Goal: Task Accomplishment & Management: Manage account settings

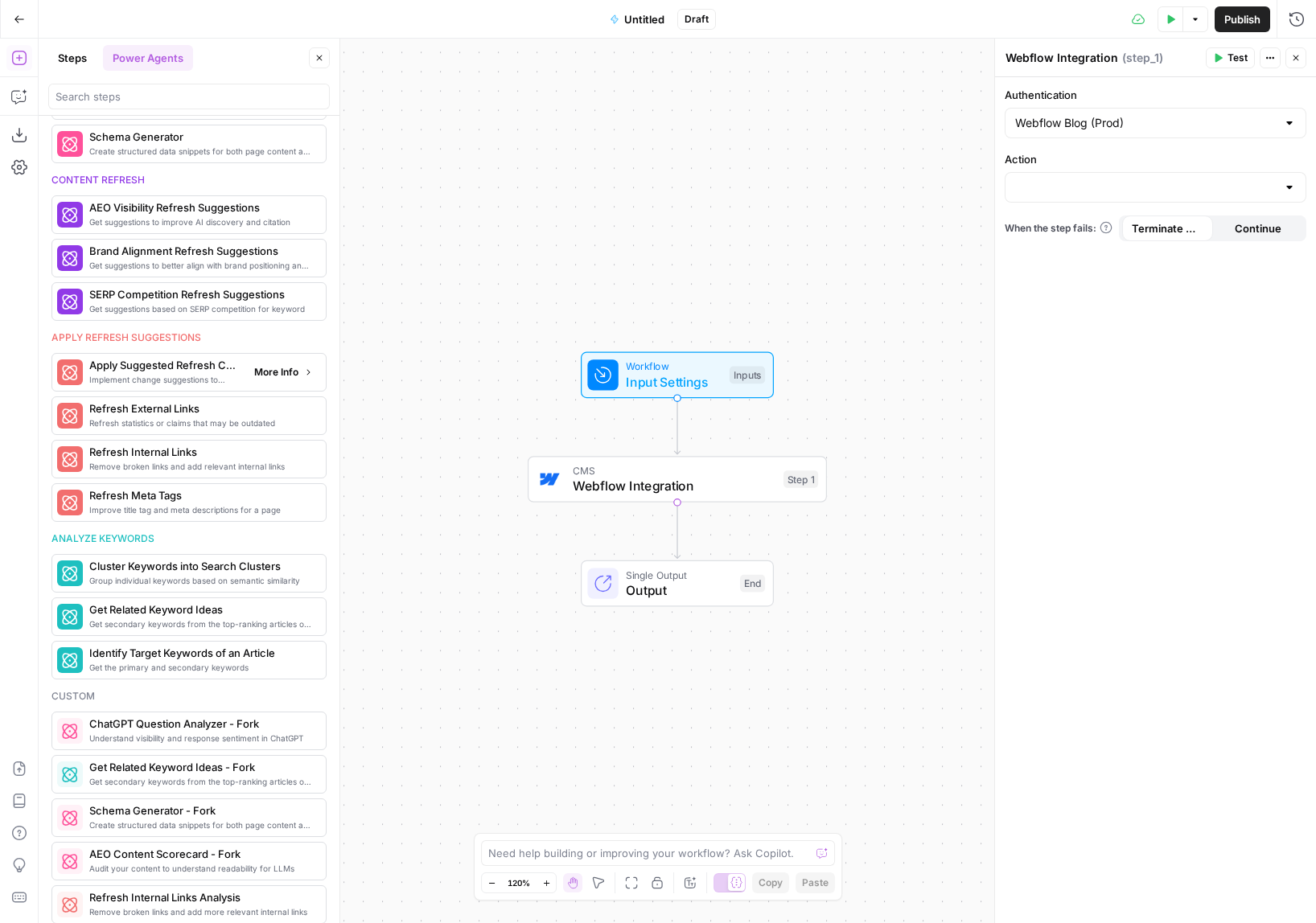
scroll to position [715, 0]
click at [18, 10] on button "Go Back" at bounding box center [19, 19] width 29 height 29
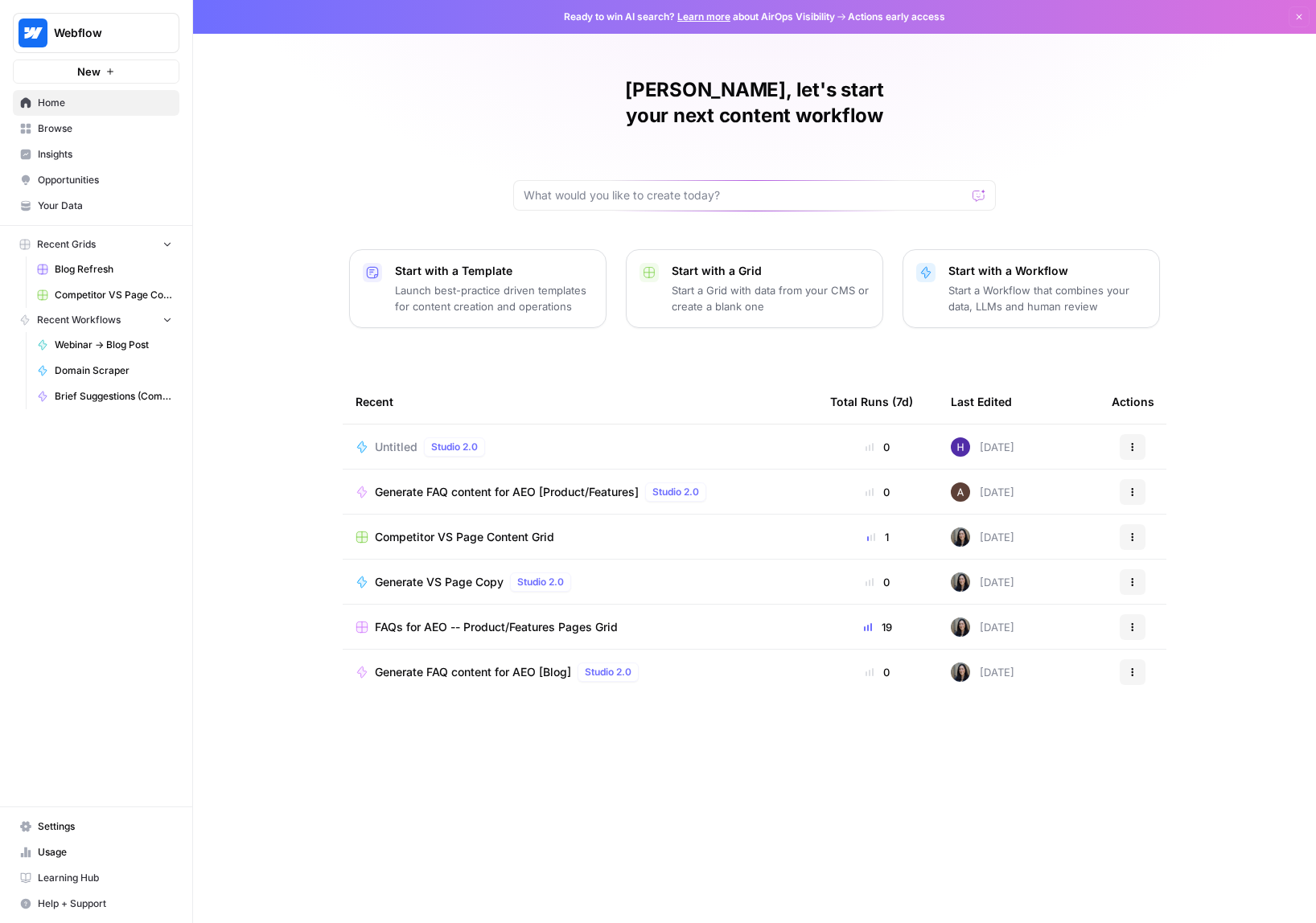
click at [113, 816] on link "Settings" at bounding box center [96, 826] width 167 height 25
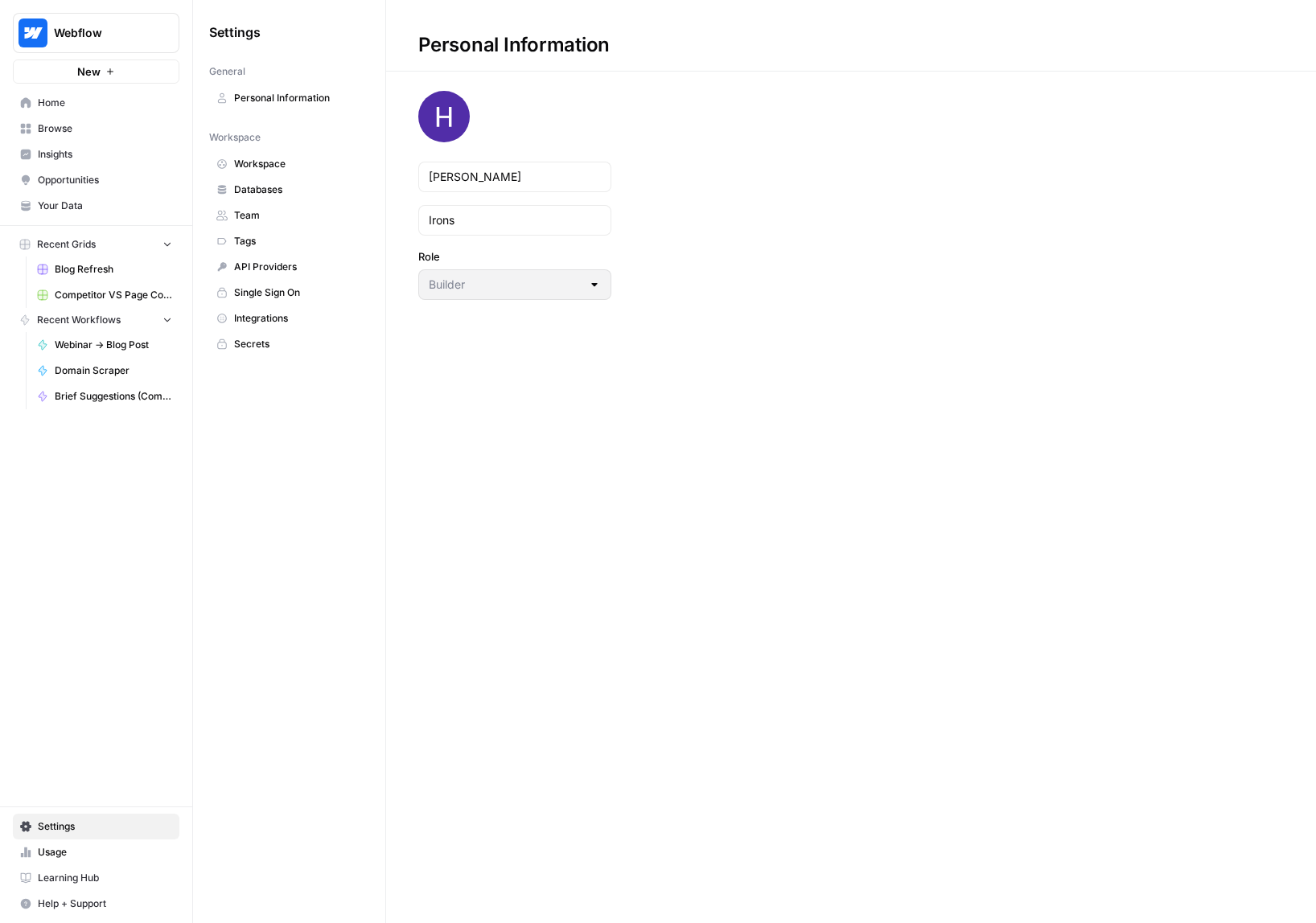
click at [248, 263] on span "API Providers" at bounding box center [297, 267] width 128 height 14
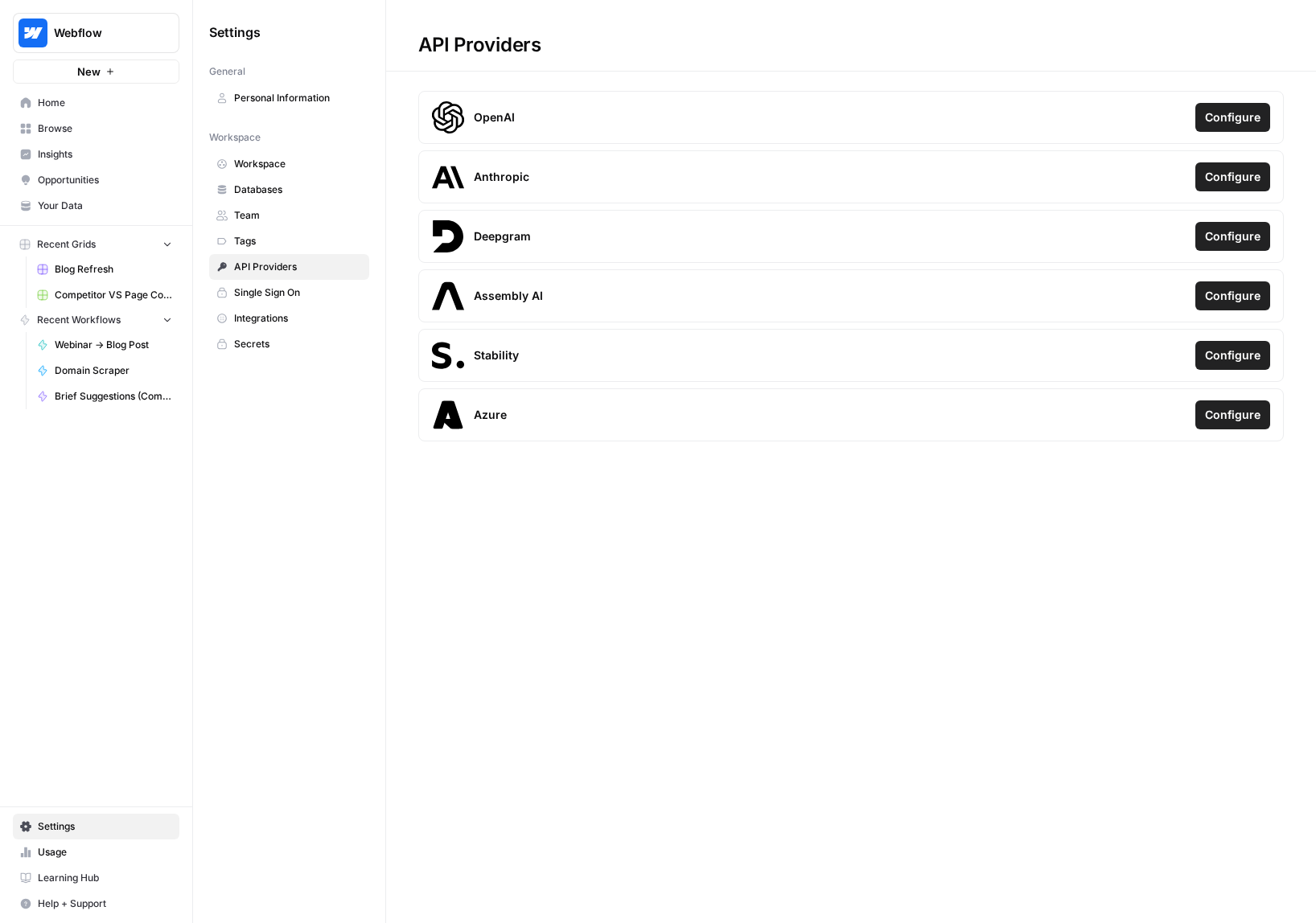
click at [308, 185] on span "Databases" at bounding box center [297, 190] width 128 height 14
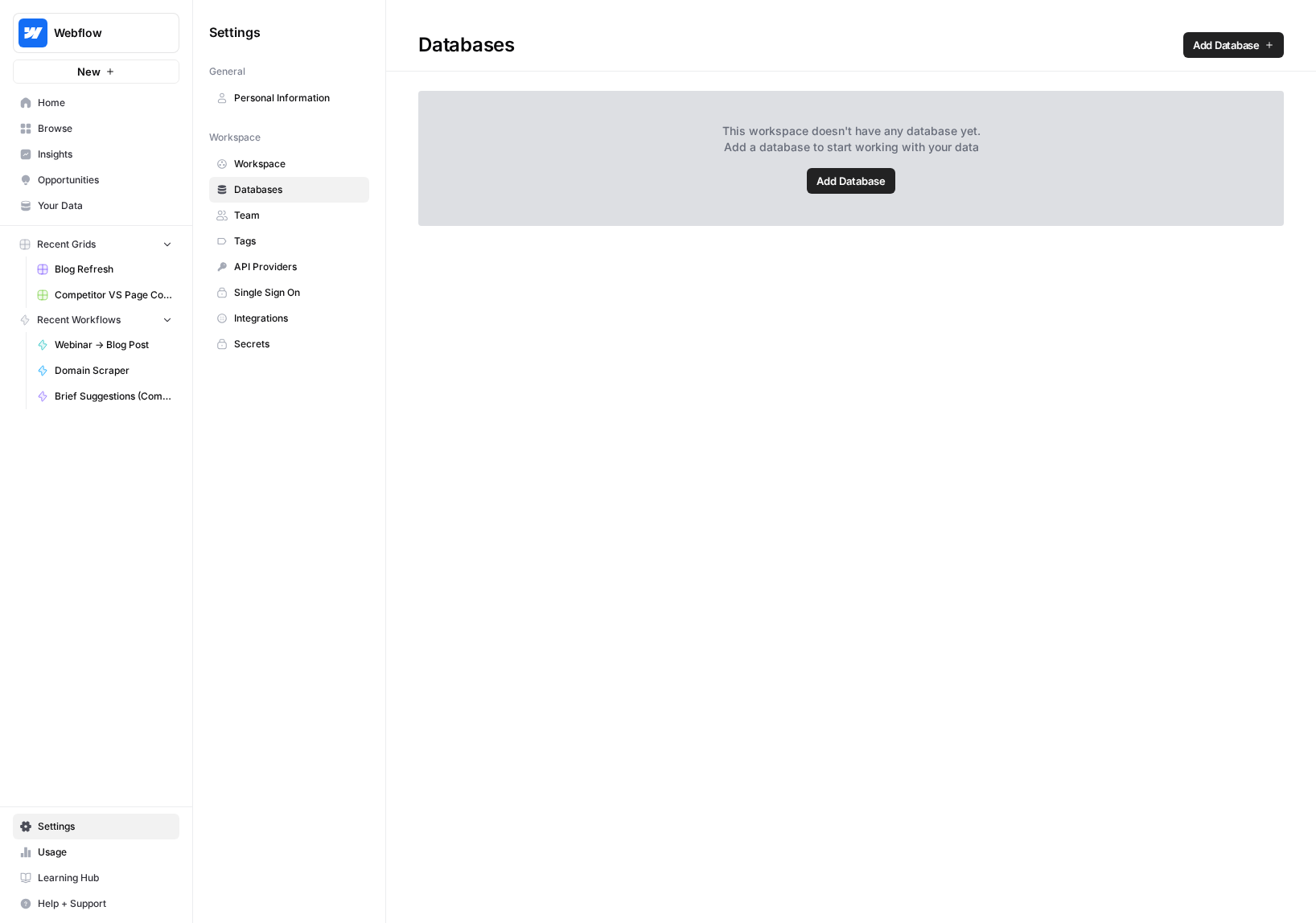
click at [308, 247] on span "Tags" at bounding box center [297, 240] width 128 height 14
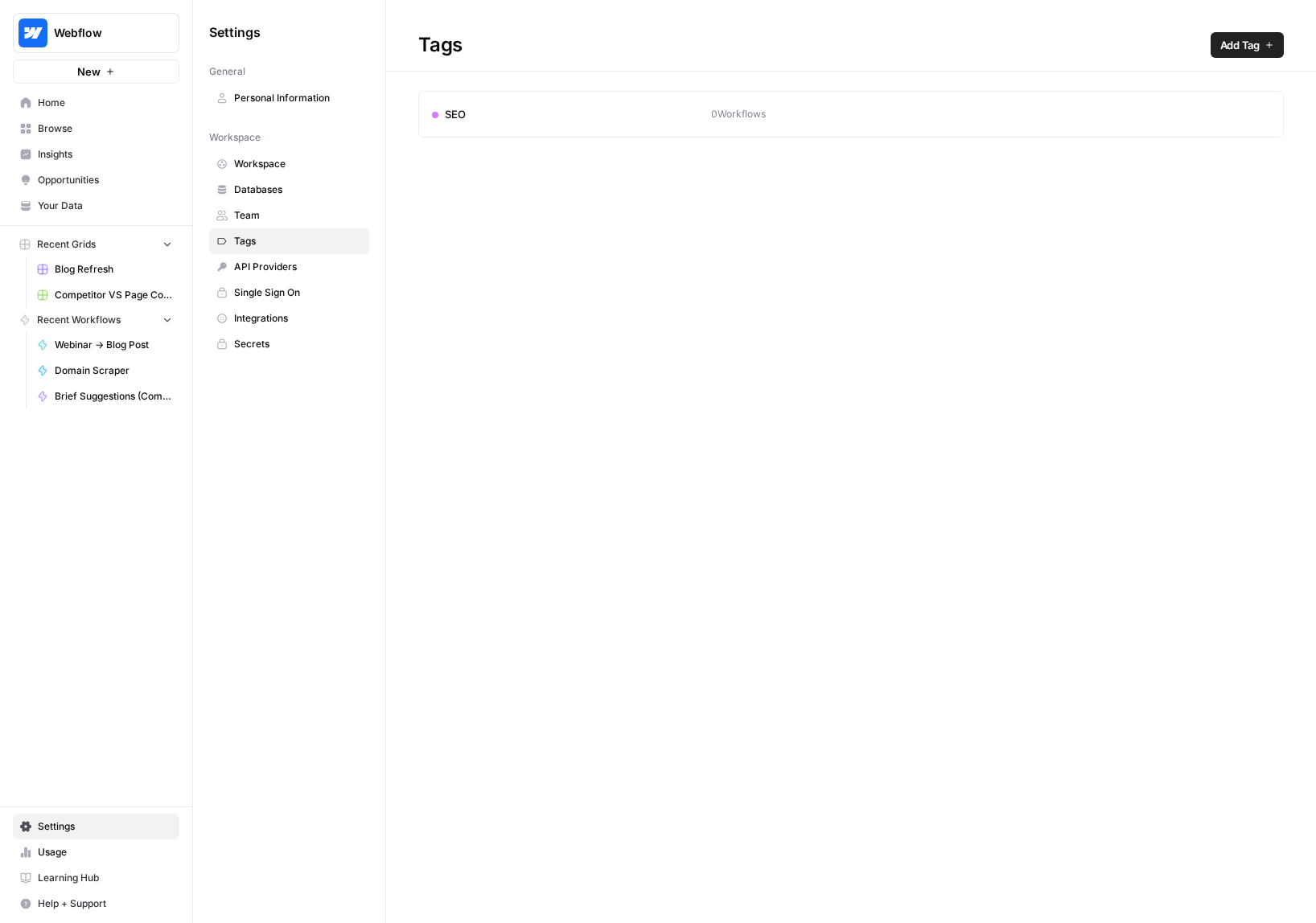
click at [316, 294] on span "Single Sign On" at bounding box center [297, 292] width 128 height 14
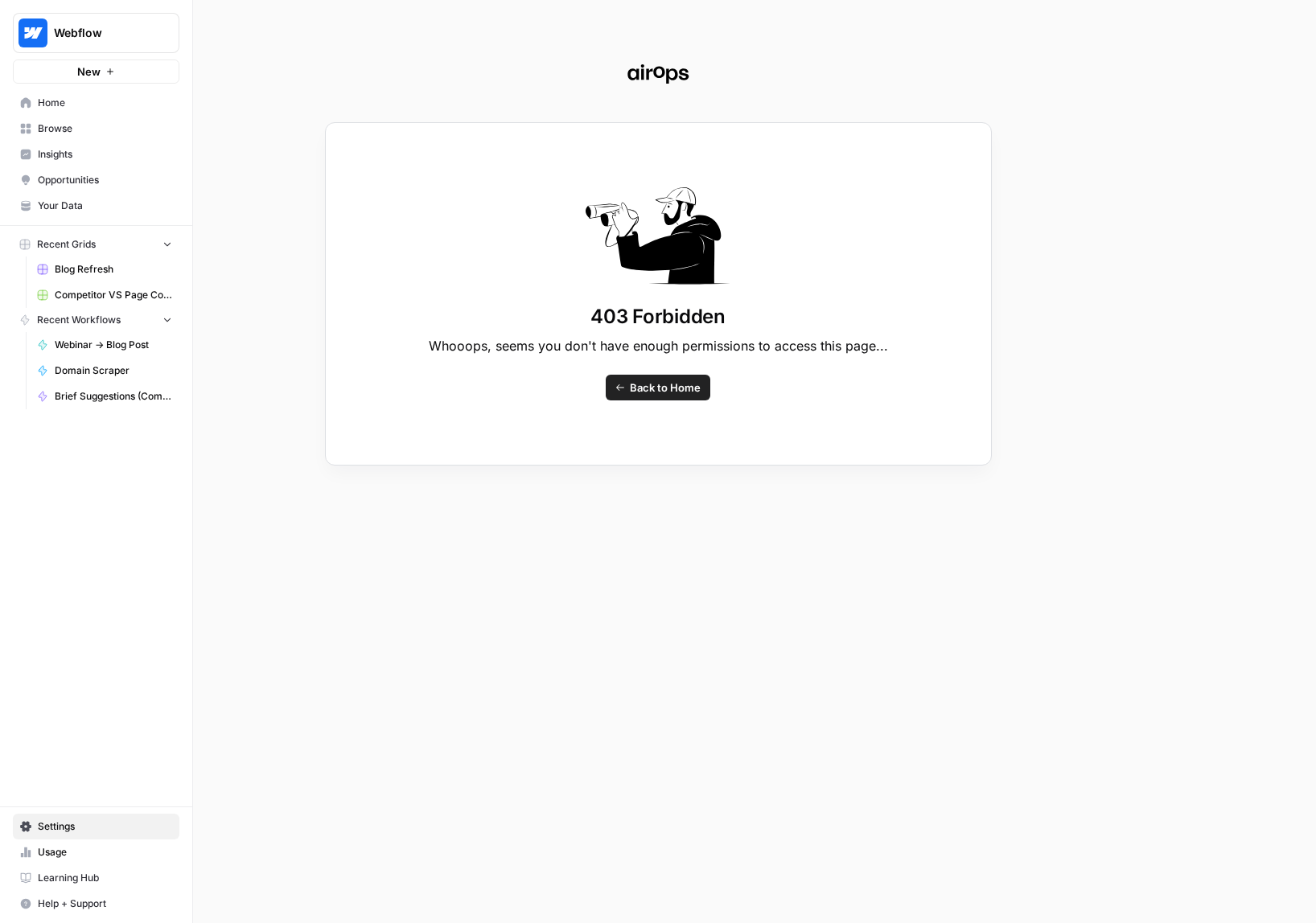
click at [132, 824] on div "403 Forbidden Whooops, seems you don't have enough permissions to access this p…" at bounding box center [658, 462] width 1316 height 923
click at [667, 389] on span "Back to Home" at bounding box center [666, 387] width 71 height 16
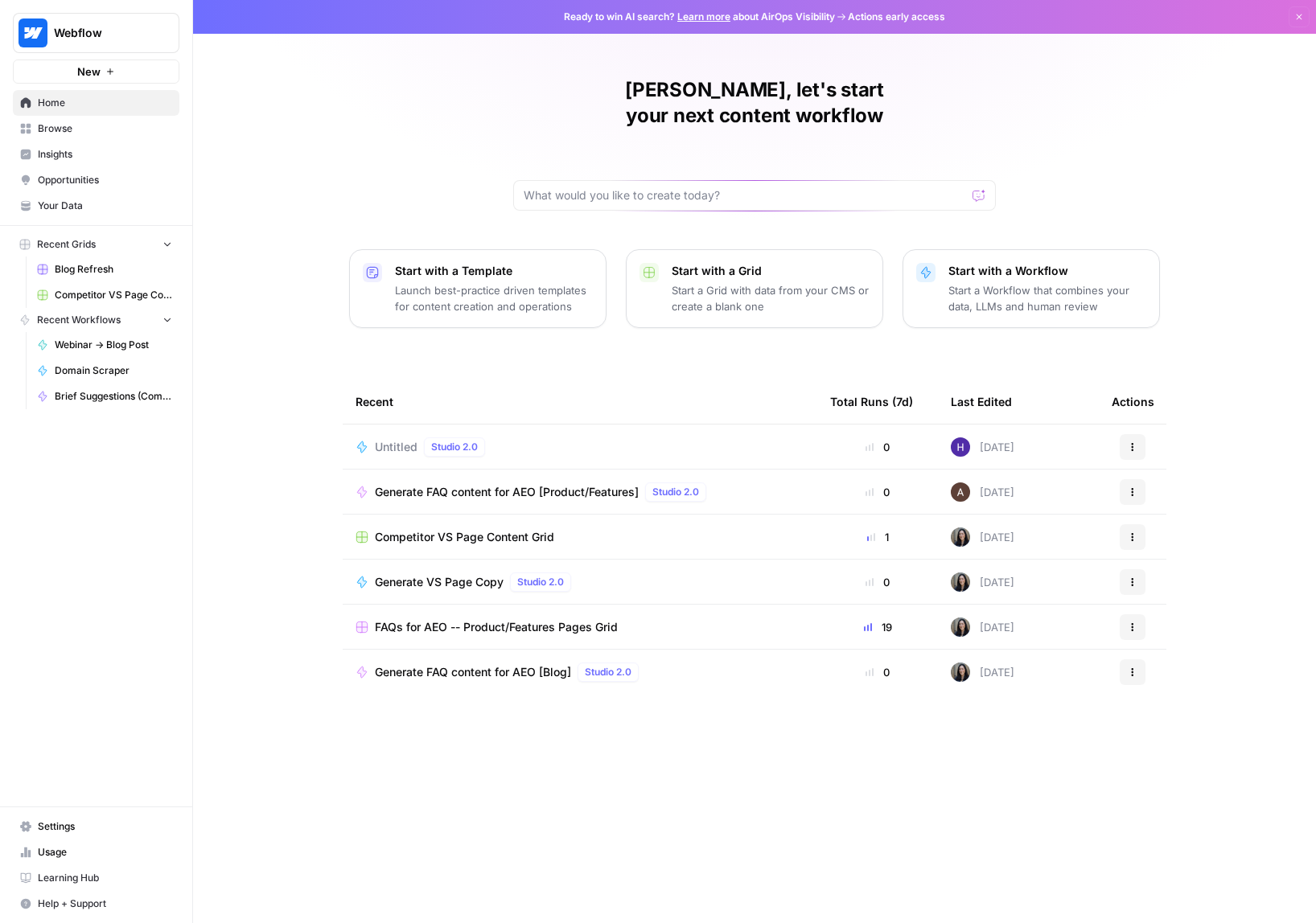
click at [106, 835] on link "Settings" at bounding box center [96, 826] width 167 height 25
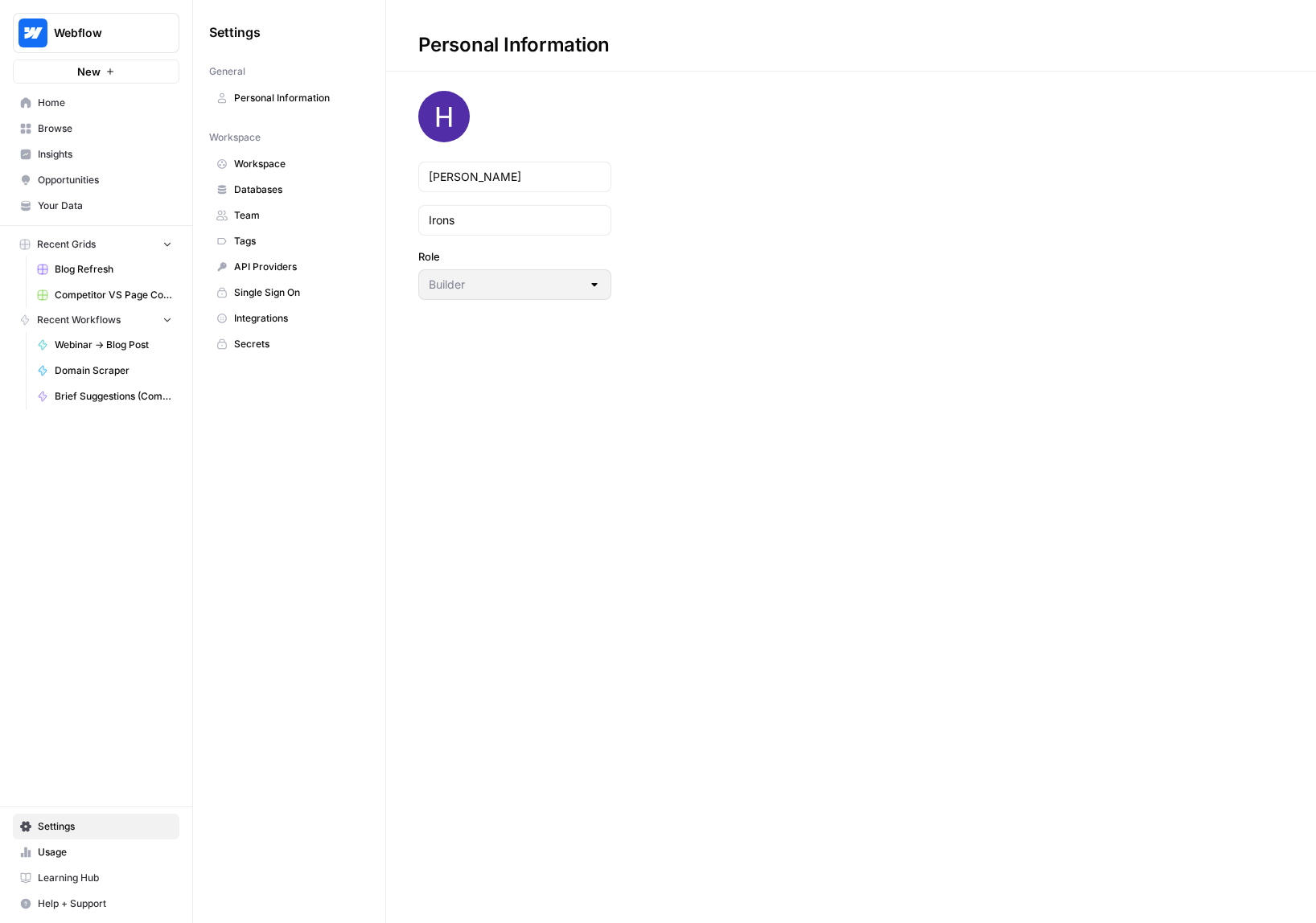
click at [299, 152] on link "Workspace" at bounding box center [289, 164] width 160 height 25
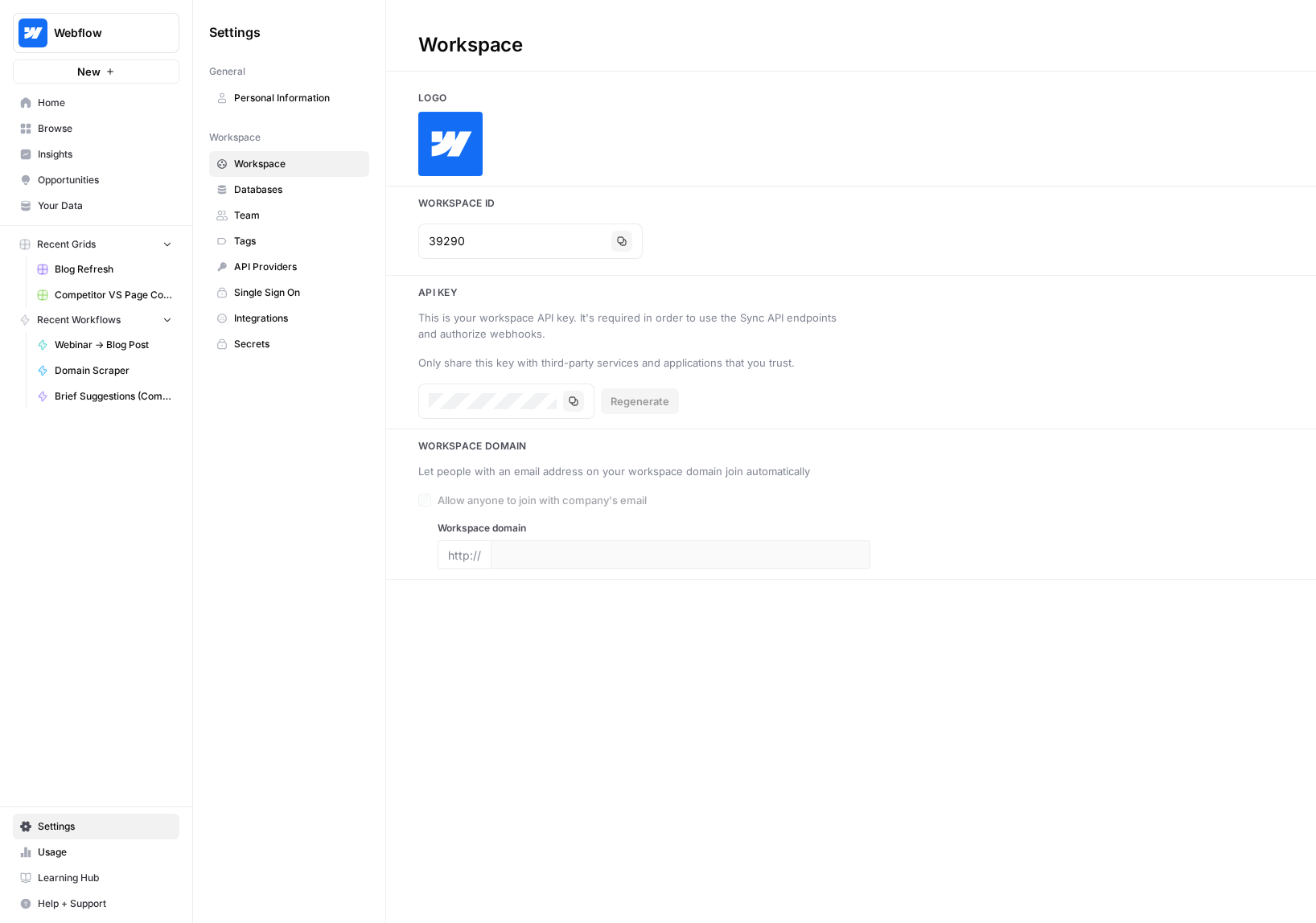
type input "[URL][DOMAIN_NAME]"
click at [293, 184] on span "Databases" at bounding box center [297, 190] width 128 height 14
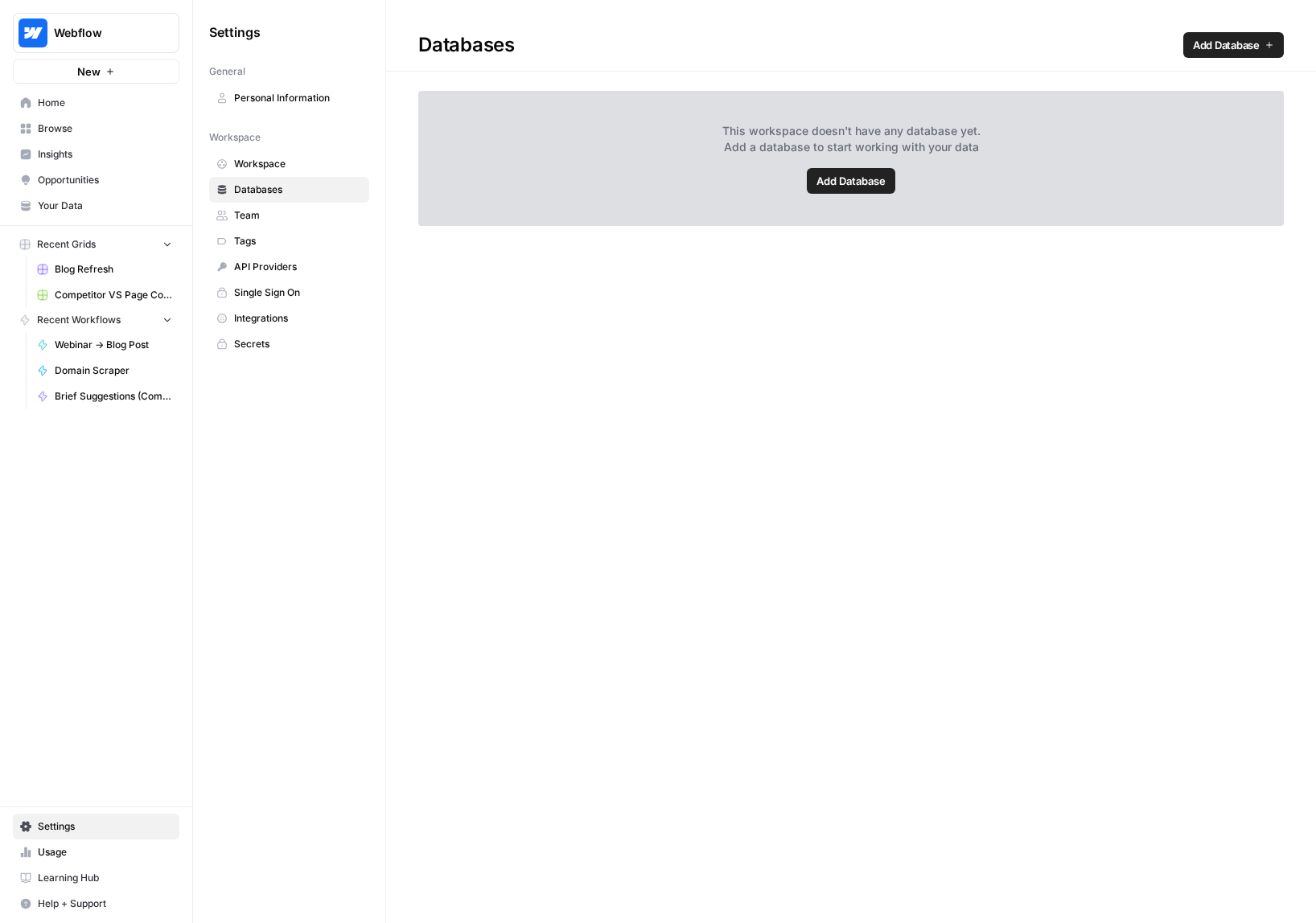
click at [296, 158] on span "Workspace" at bounding box center [297, 163] width 128 height 14
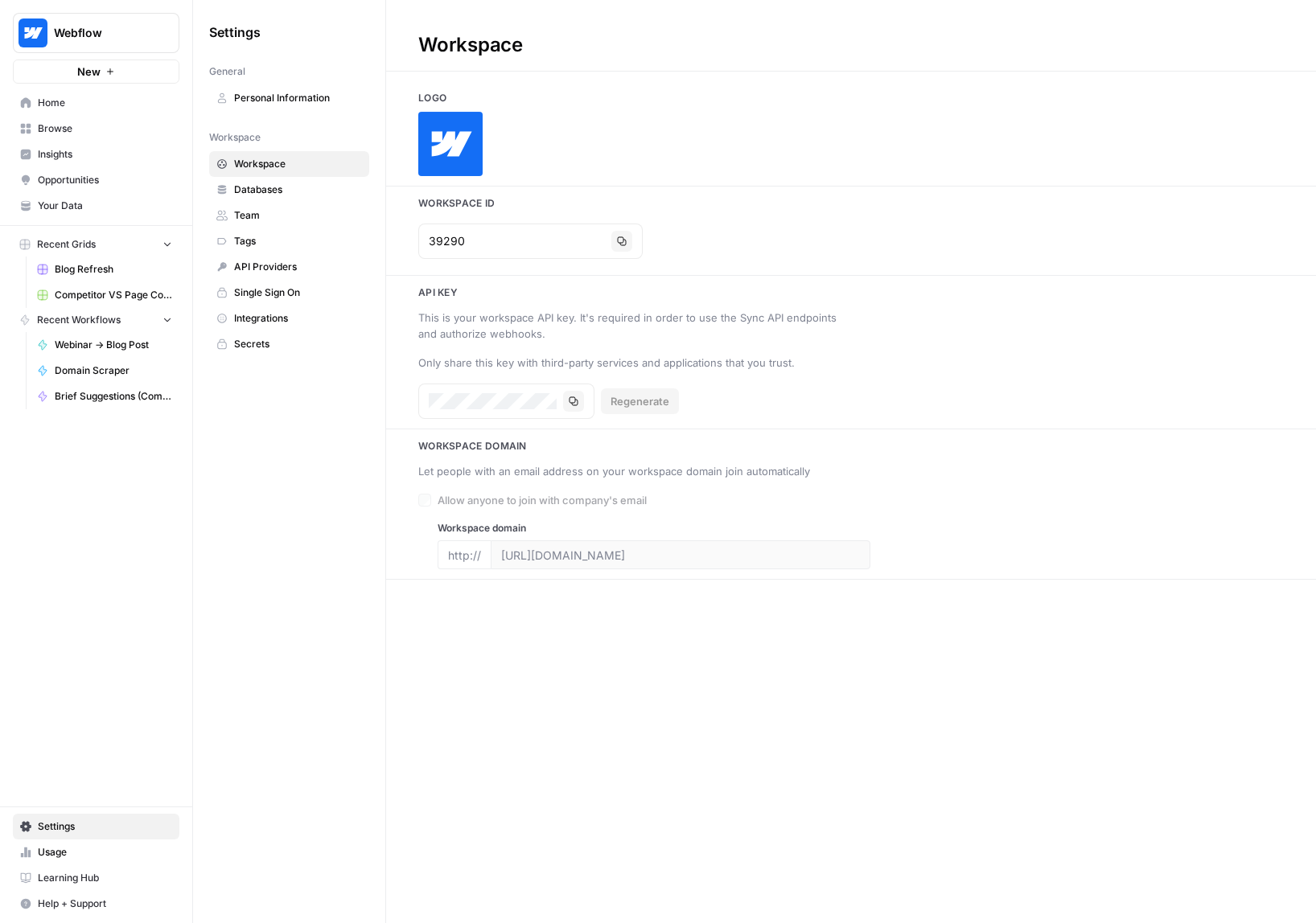
click at [302, 188] on span "Databases" at bounding box center [297, 190] width 128 height 14
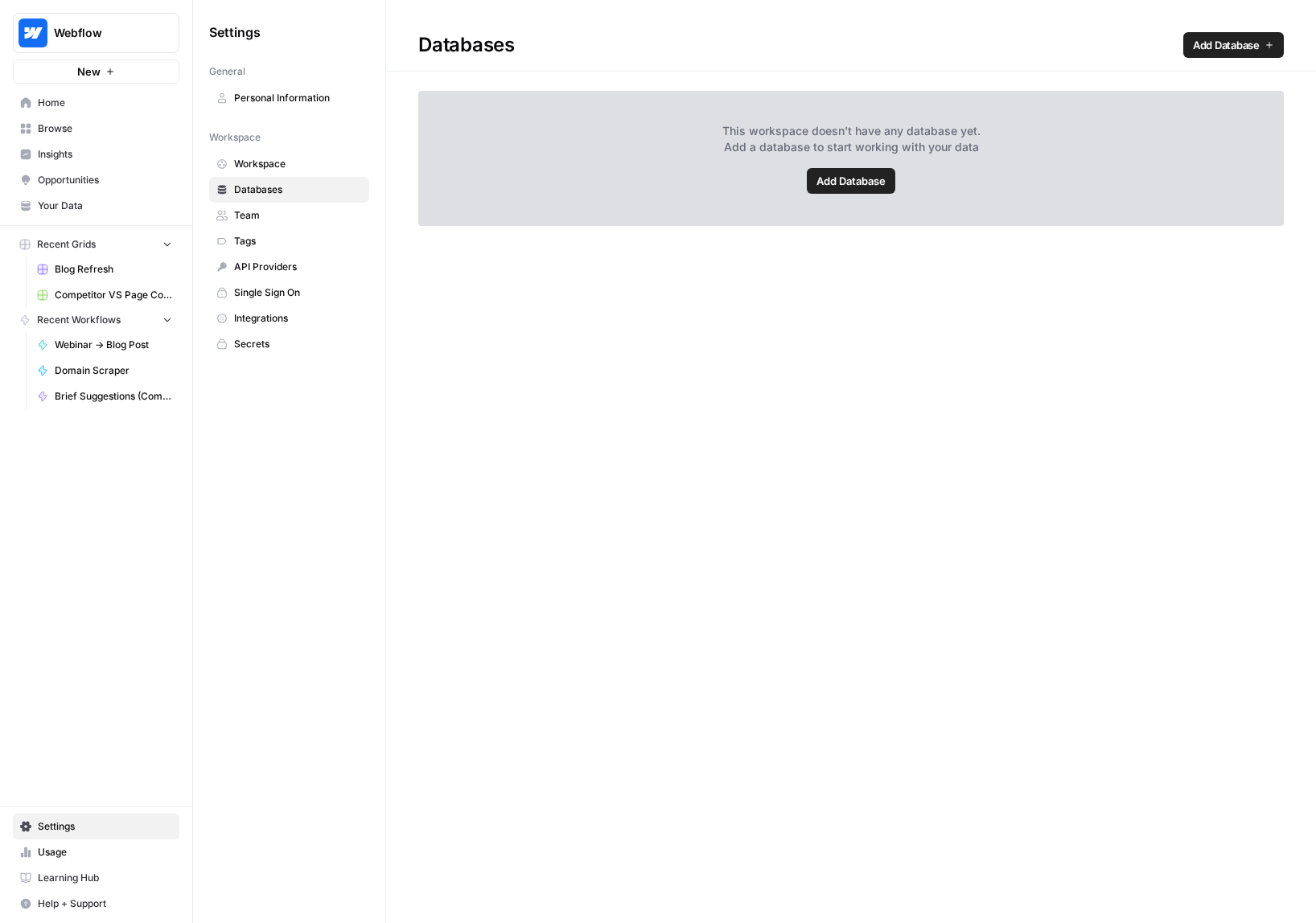
click at [301, 157] on span "Workspace" at bounding box center [297, 163] width 128 height 14
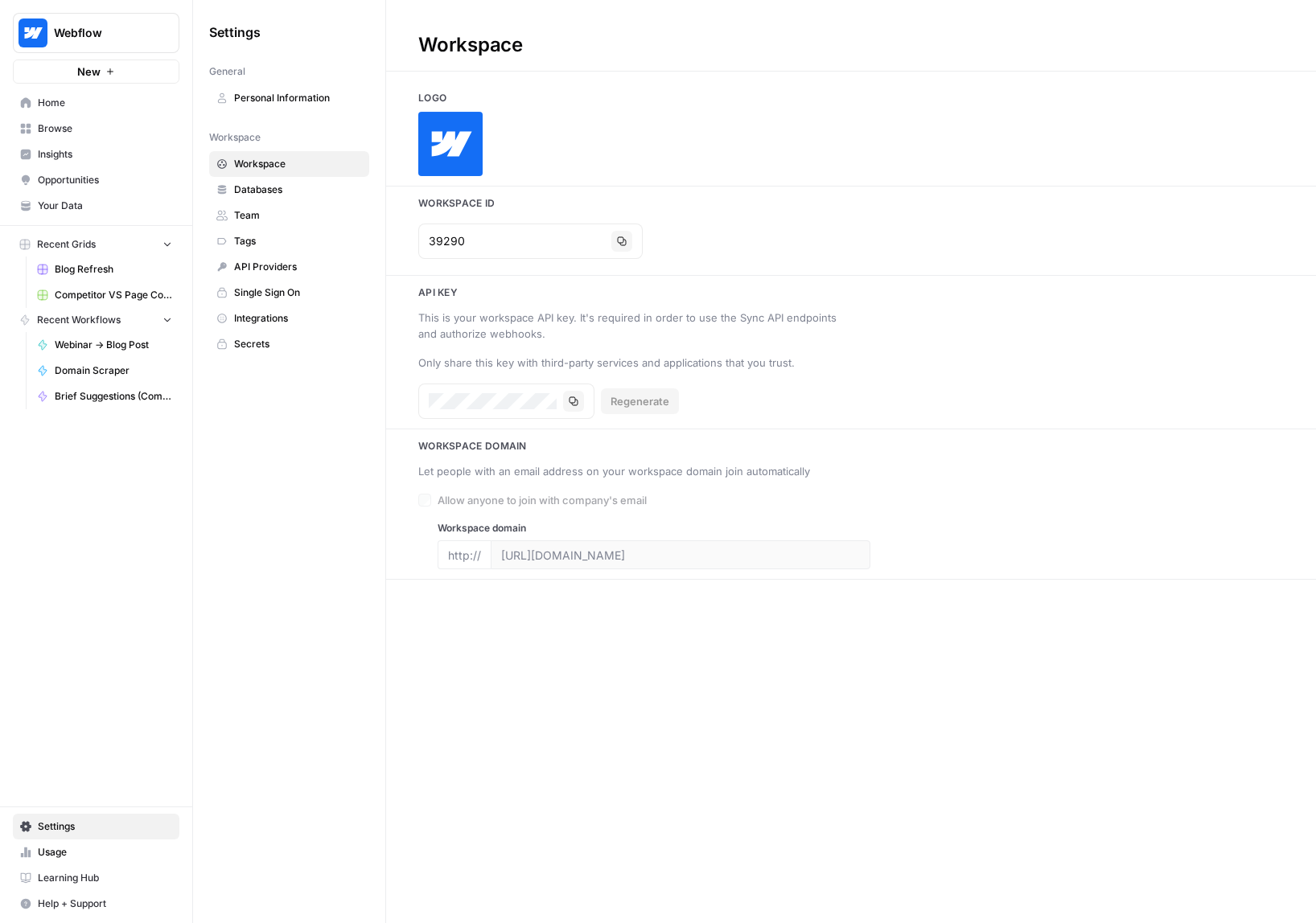
click at [301, 187] on span "Databases" at bounding box center [297, 190] width 128 height 14
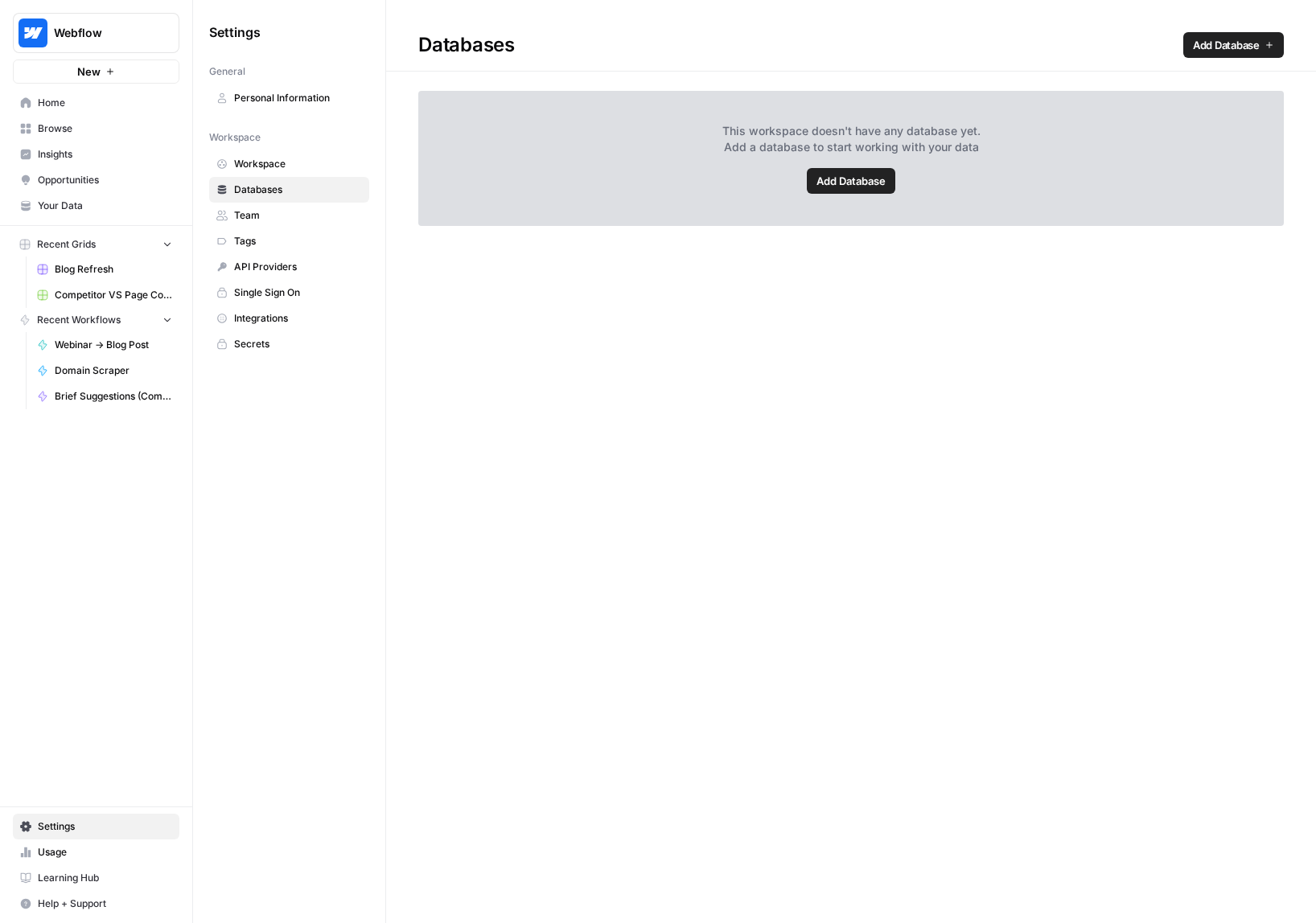
click at [308, 101] on span "Personal Information" at bounding box center [297, 97] width 128 height 14
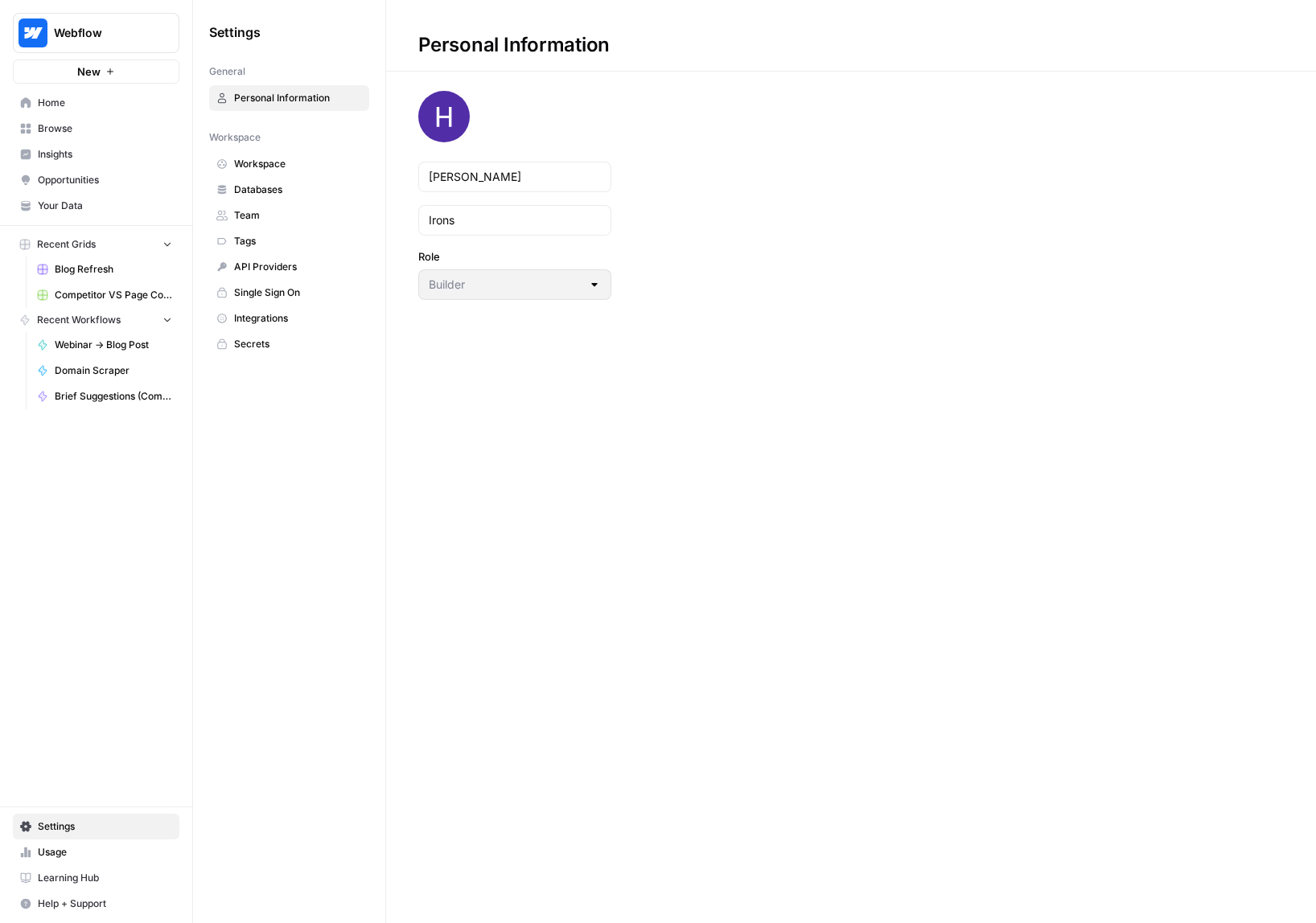
click at [308, 167] on span "Workspace" at bounding box center [297, 163] width 128 height 14
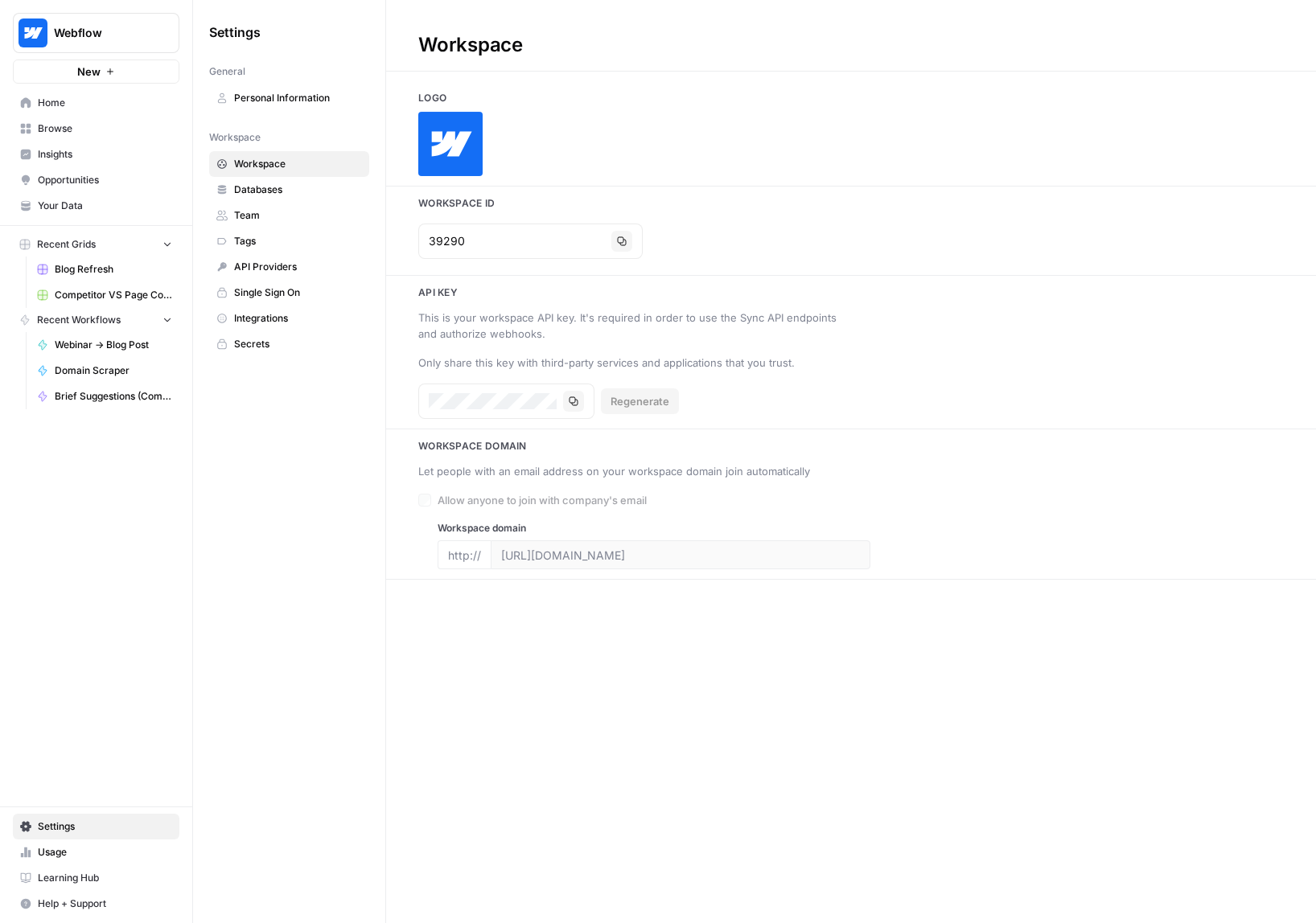
click at [307, 185] on span "Databases" at bounding box center [297, 190] width 128 height 14
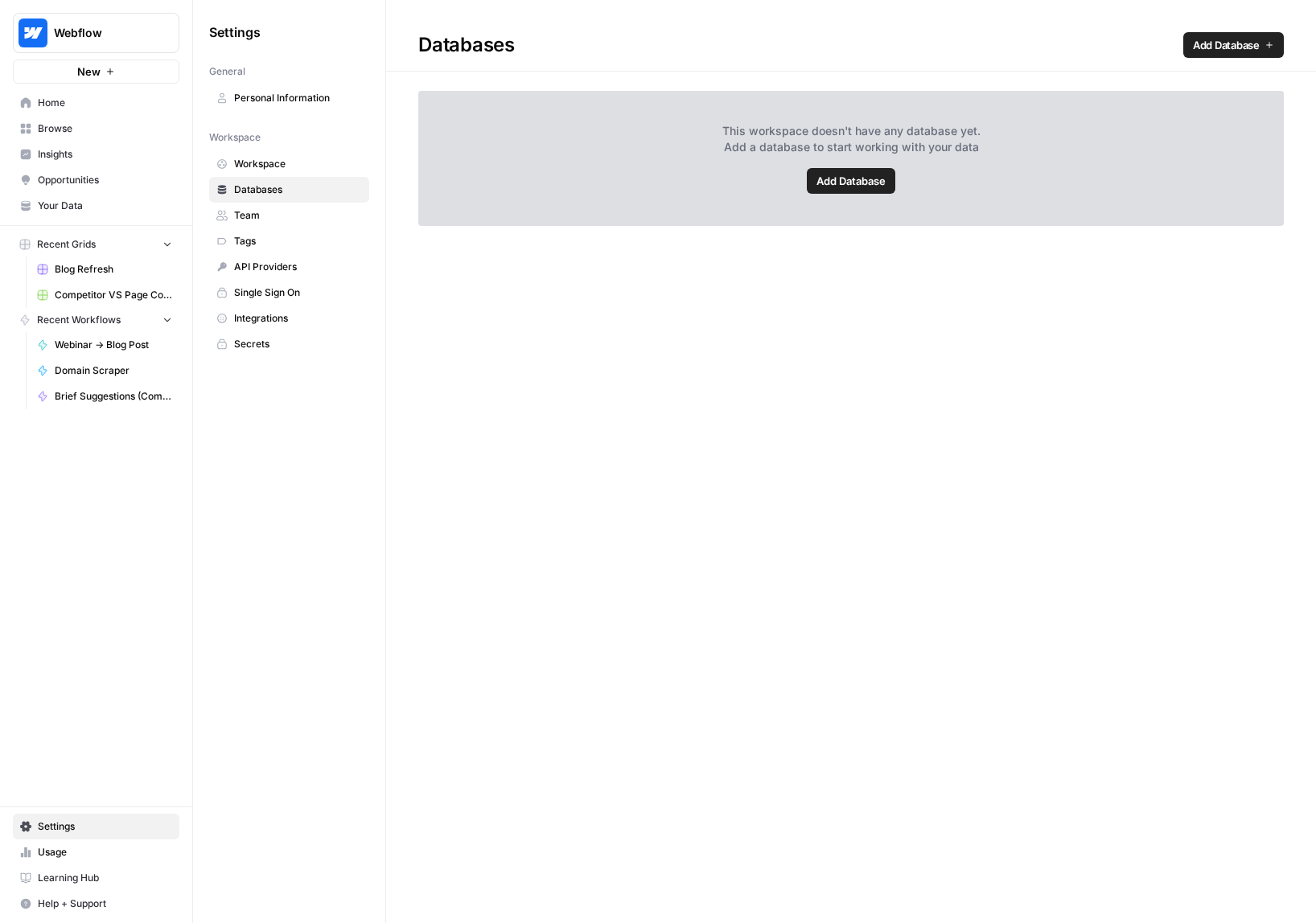
click at [300, 228] on link "Team" at bounding box center [289, 215] width 160 height 25
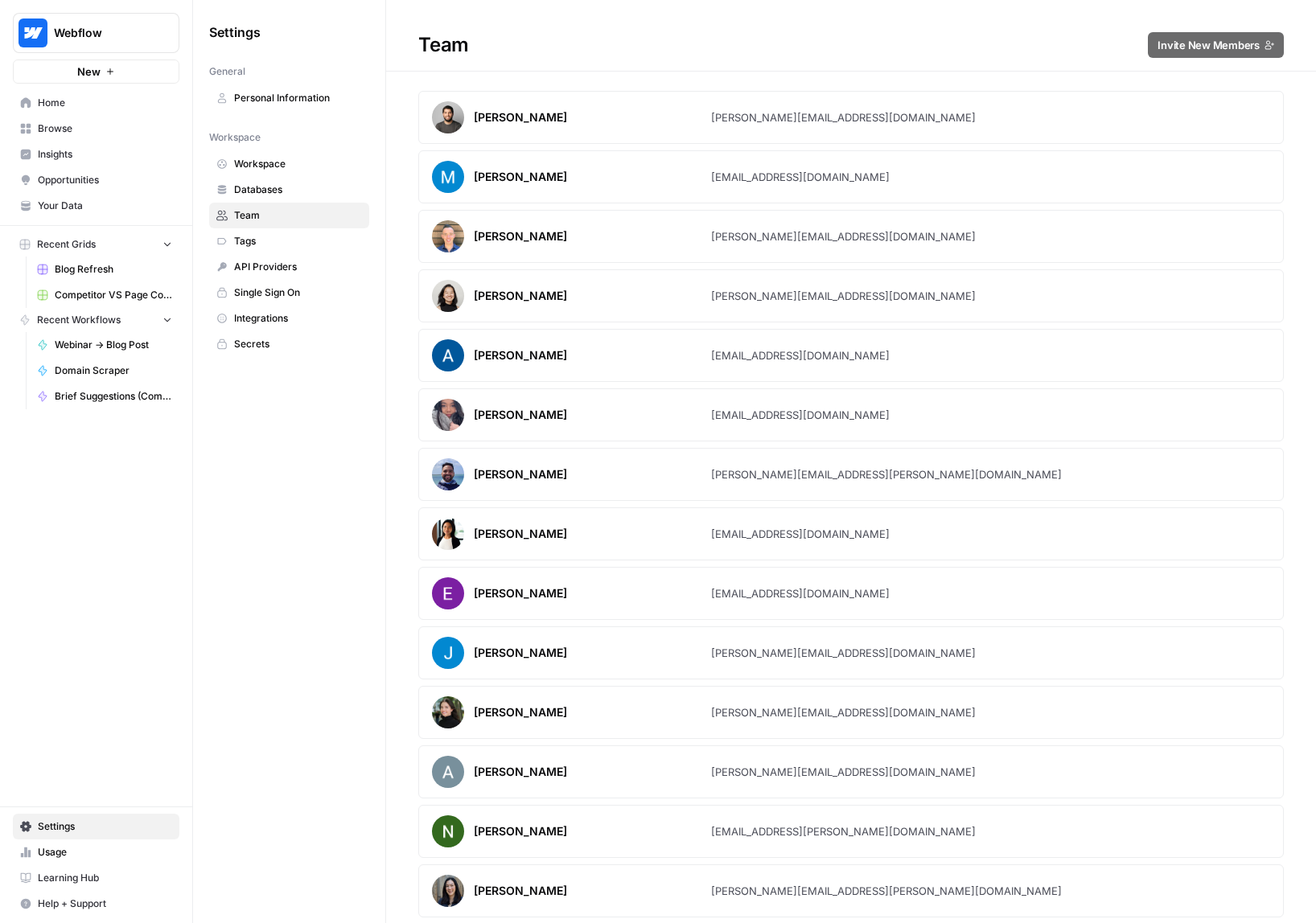
click at [289, 265] on span "API Providers" at bounding box center [297, 267] width 128 height 14
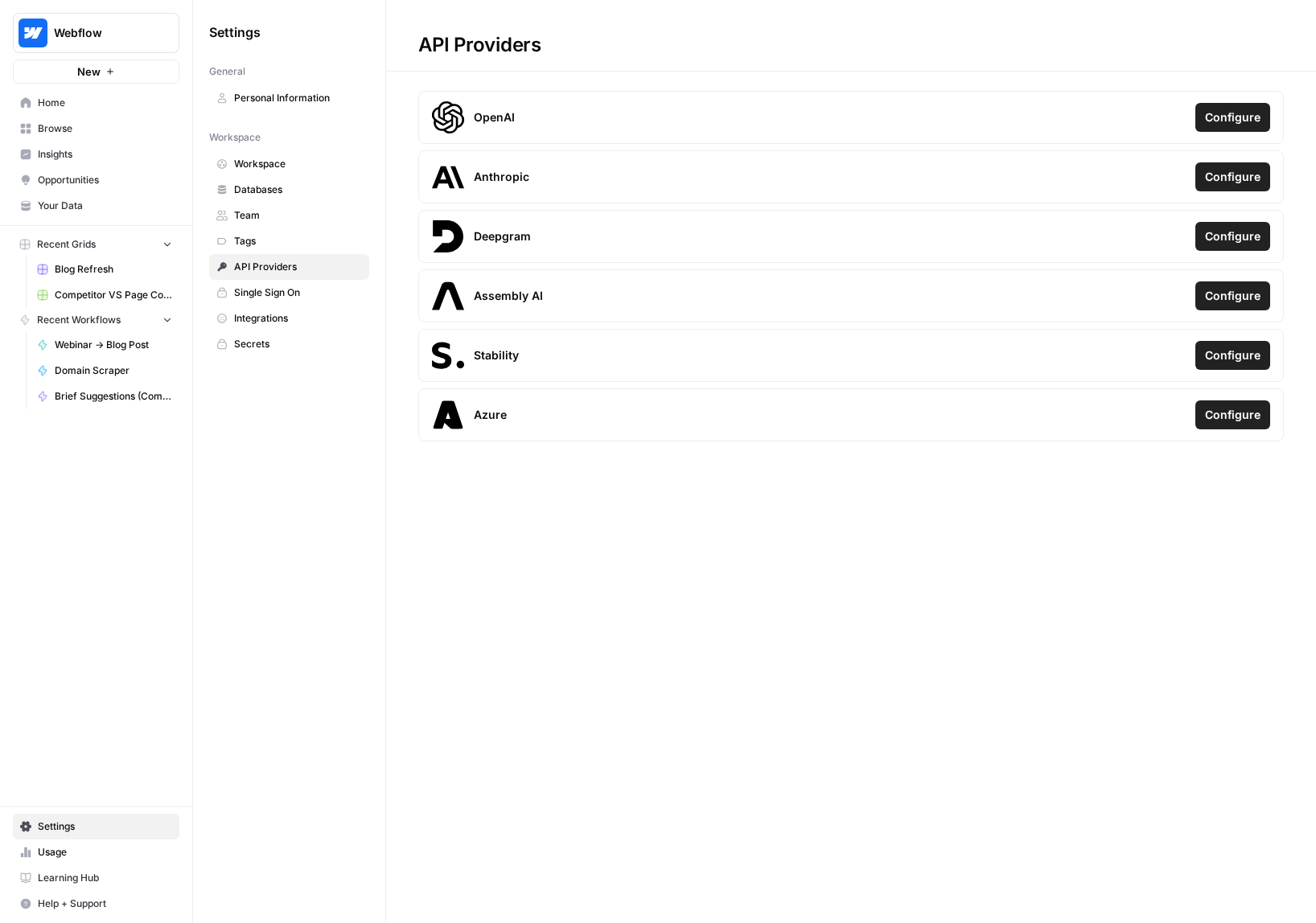
click at [288, 298] on span "Single Sign On" at bounding box center [297, 292] width 128 height 14
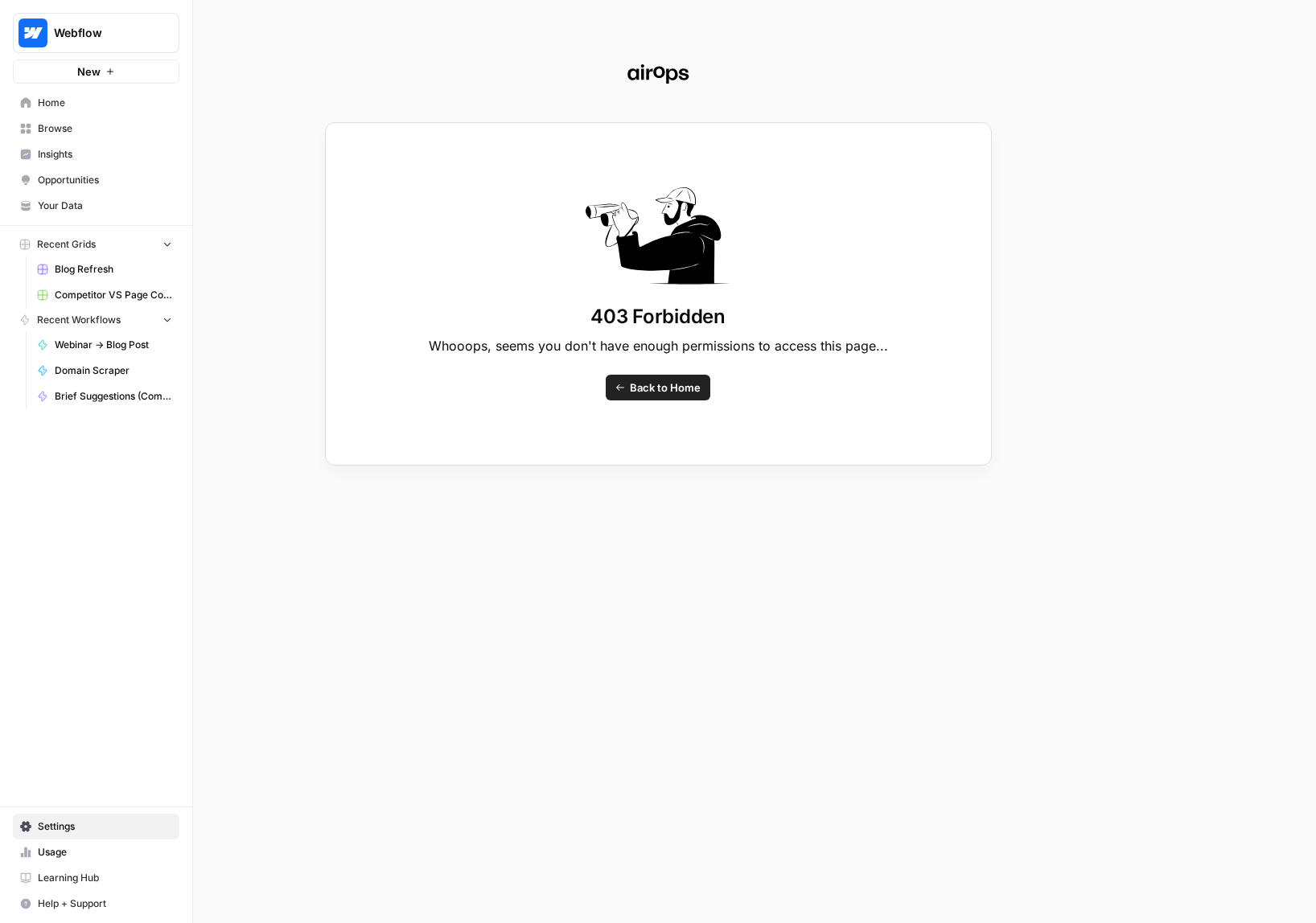
click at [666, 389] on span "Back to Home" at bounding box center [666, 387] width 71 height 16
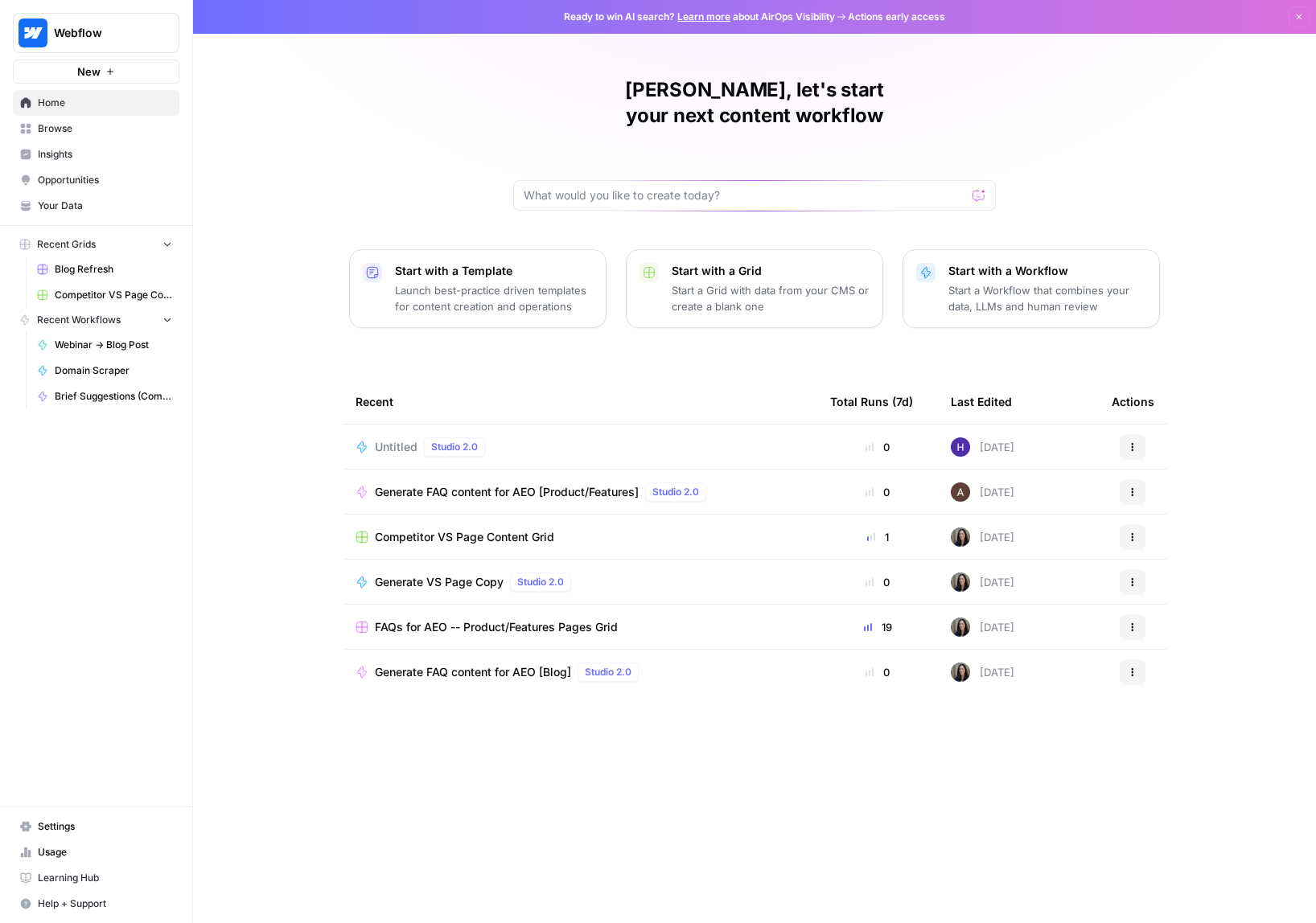
click at [123, 826] on span "Settings" at bounding box center [105, 826] width 135 height 14
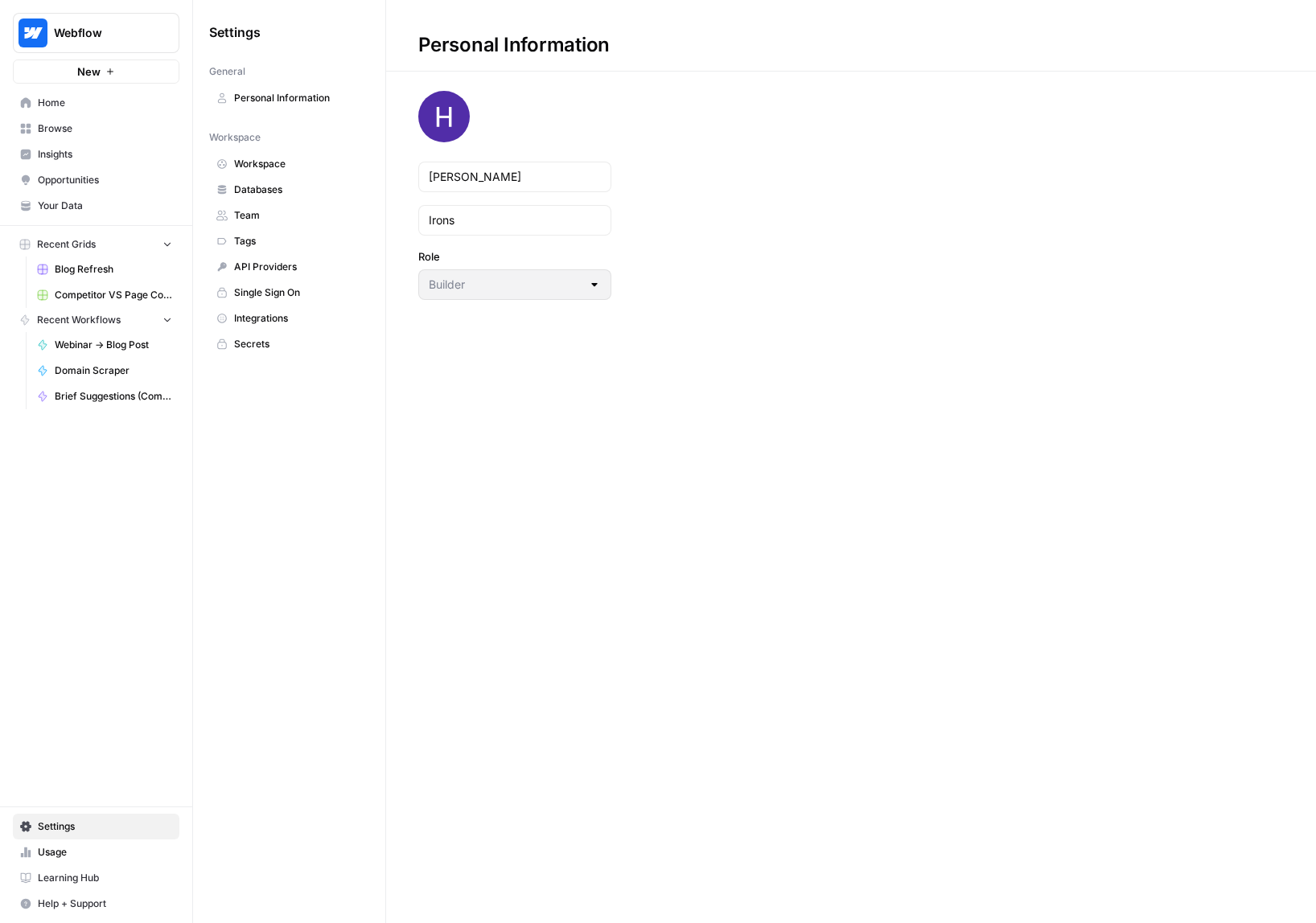
click at [317, 315] on span "Integrations" at bounding box center [297, 318] width 128 height 14
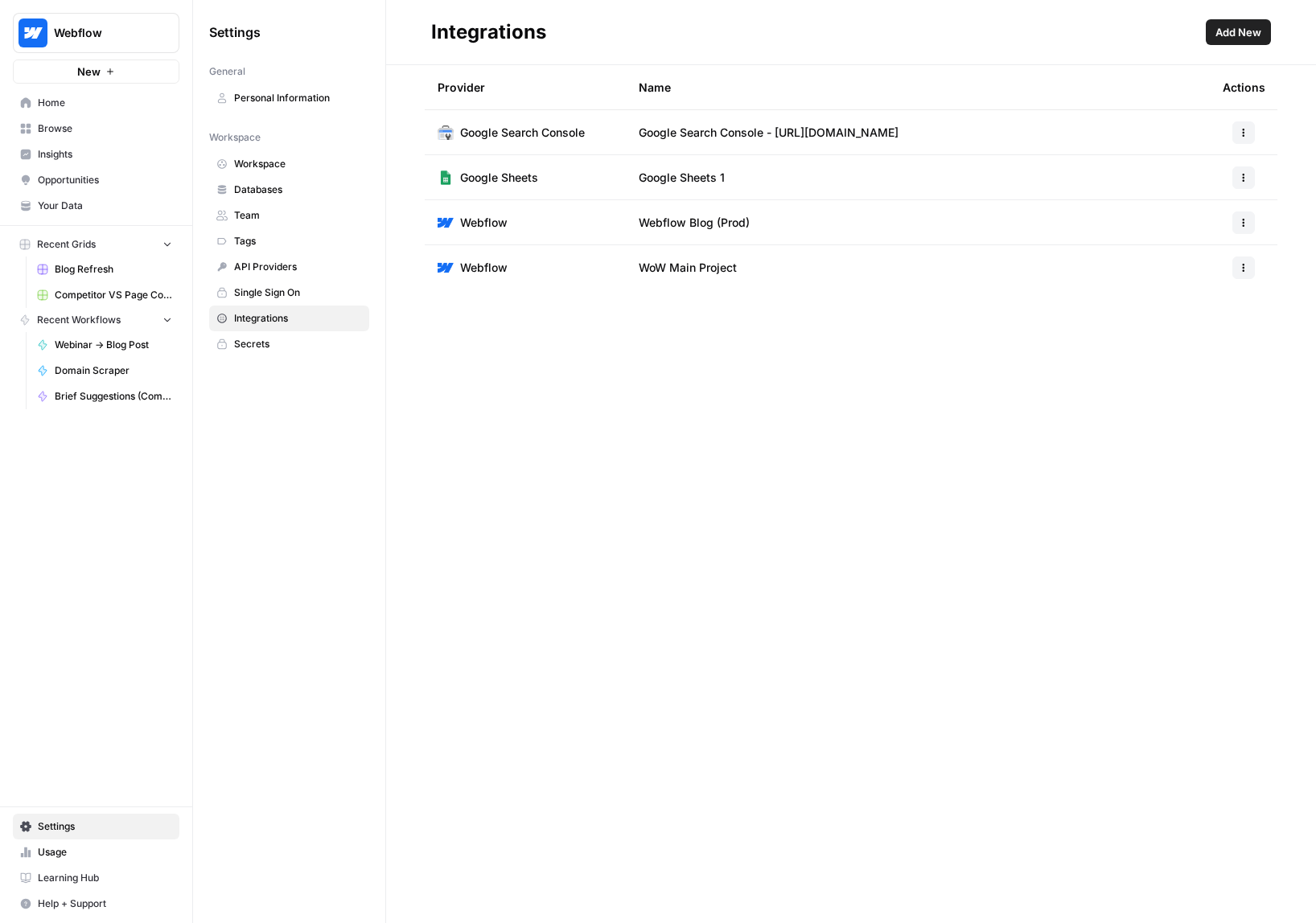
click at [285, 87] on link "Personal Information" at bounding box center [289, 98] width 160 height 25
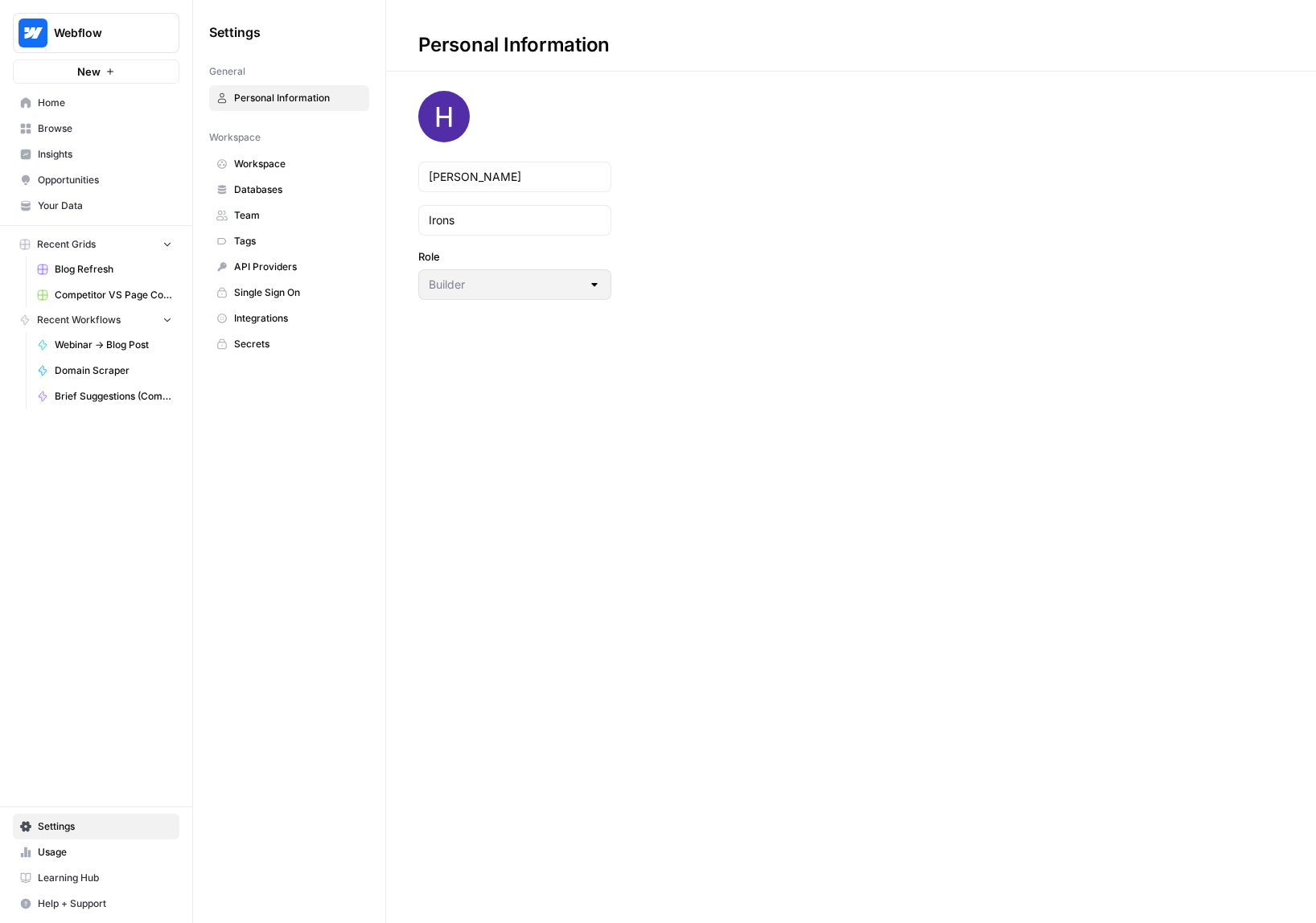
click at [97, 105] on span "Home" at bounding box center [105, 102] width 135 height 14
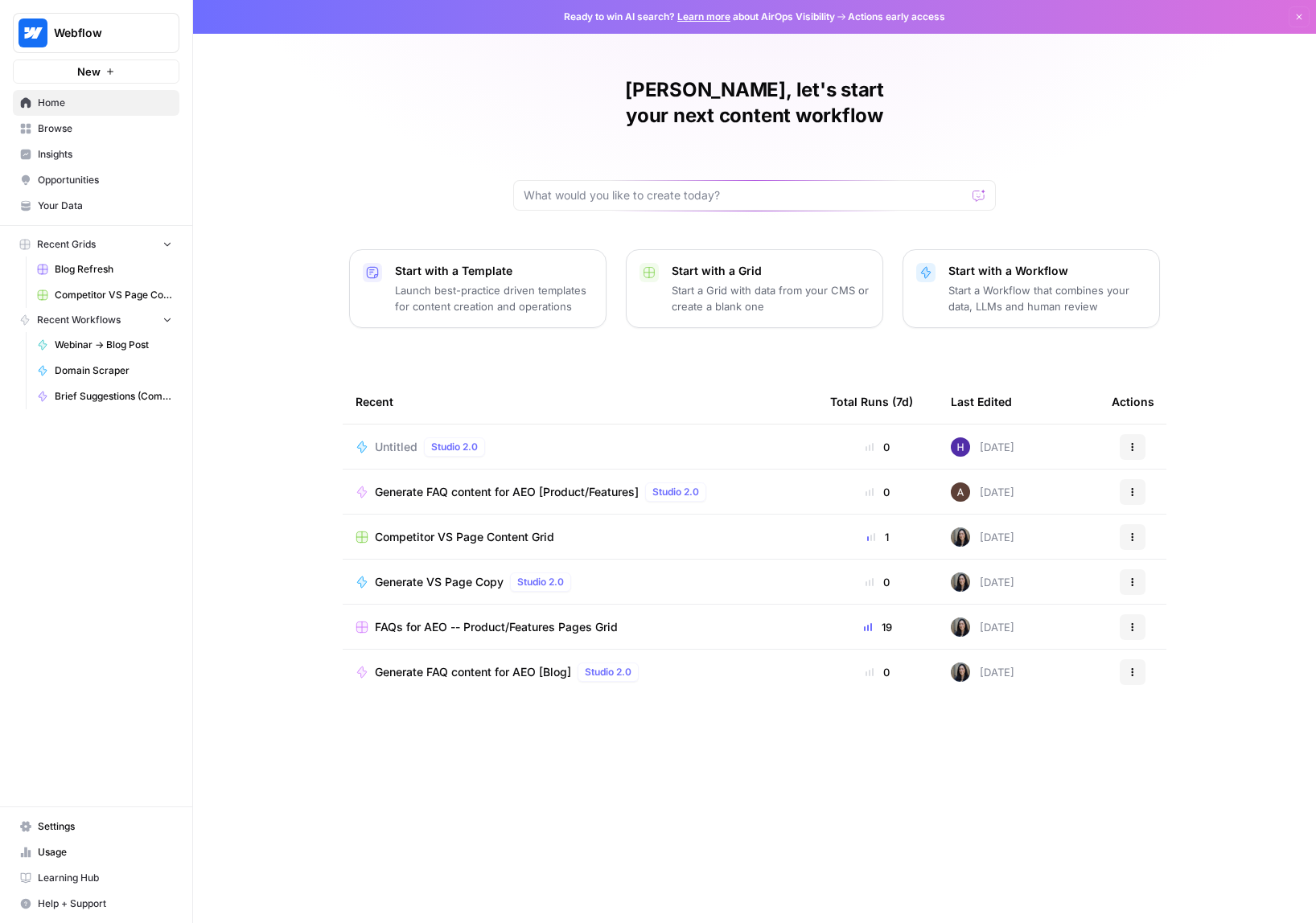
click at [1038, 425] on td "[DATE]" at bounding box center [1019, 447] width 161 height 44
click at [566, 438] on div "Untitled Studio 2.0" at bounding box center [580, 447] width 449 height 19
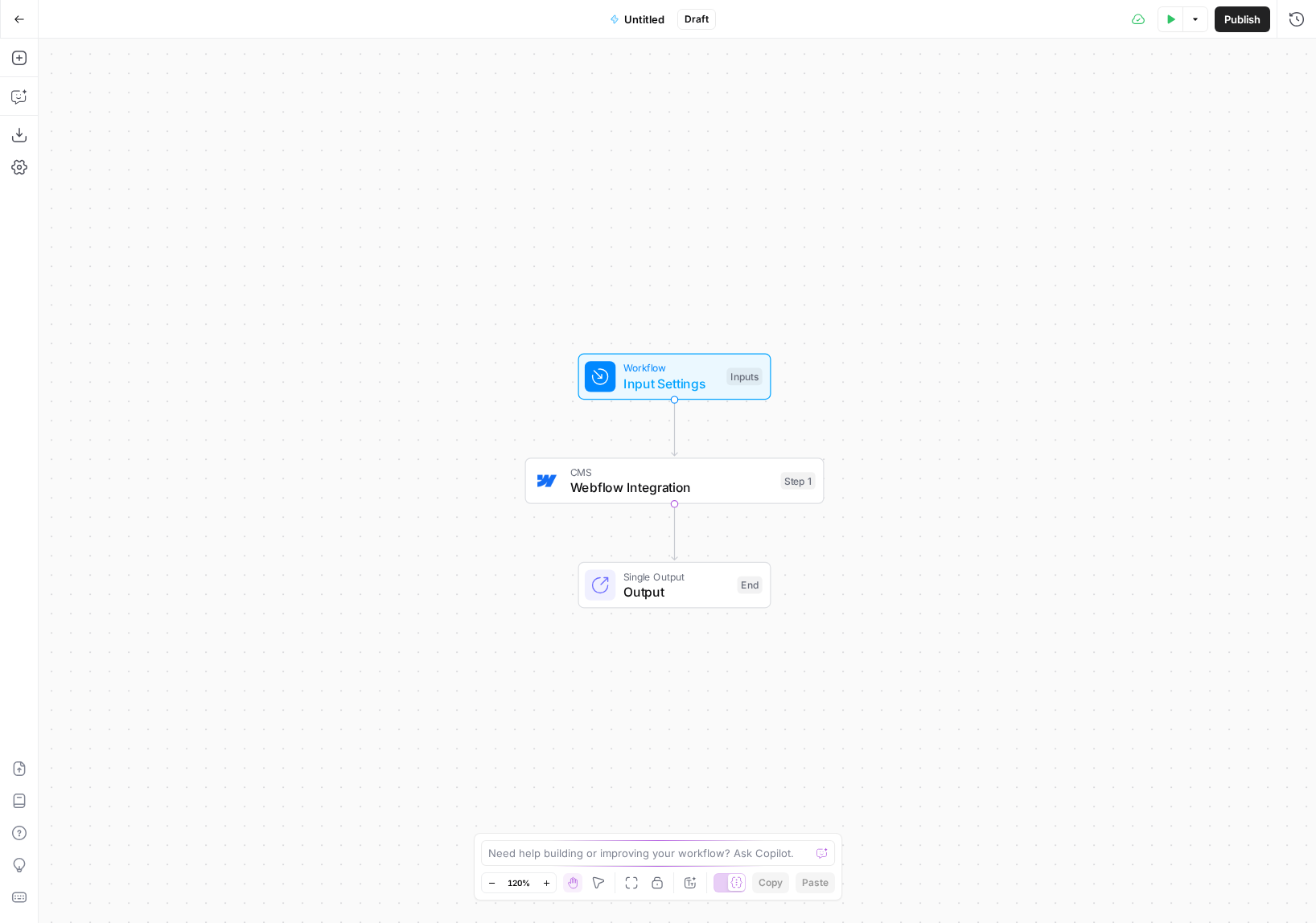
drag, startPoint x: 612, startPoint y: 295, endPoint x: 635, endPoint y: 292, distance: 23.2
click at [629, 292] on div "Workflow Input Settings Inputs CMS Webflow Integration Step 1 Single Output Out…" at bounding box center [677, 481] width 1277 height 885
click at [747, 476] on span "Webflow Integration" at bounding box center [688, 484] width 202 height 19
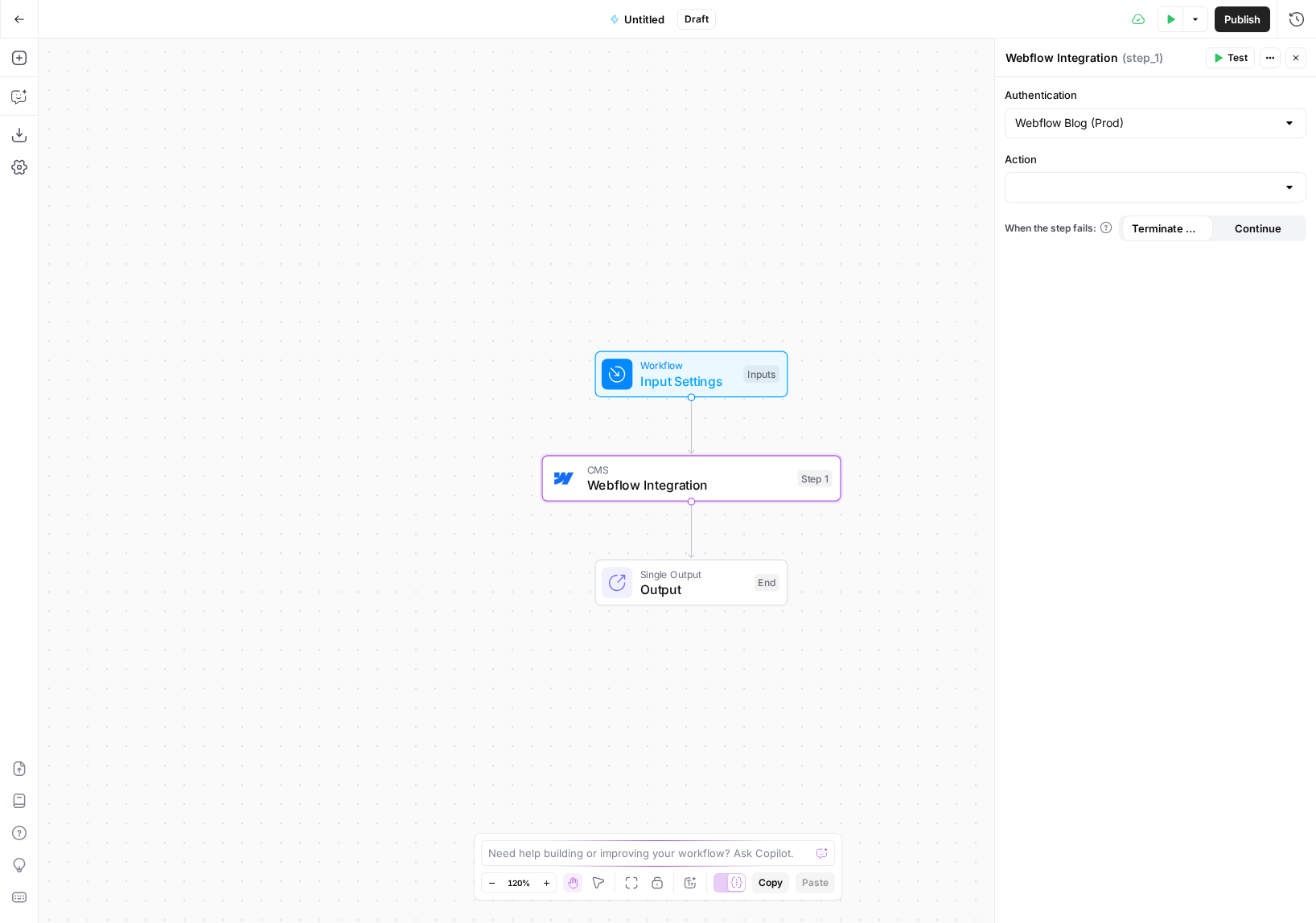
click at [655, 239] on div "Workflow Input Settings Inputs CMS Webflow Integration Step 1 Single Output Out…" at bounding box center [677, 481] width 1277 height 885
click at [16, 14] on icon "button" at bounding box center [19, 19] width 11 height 11
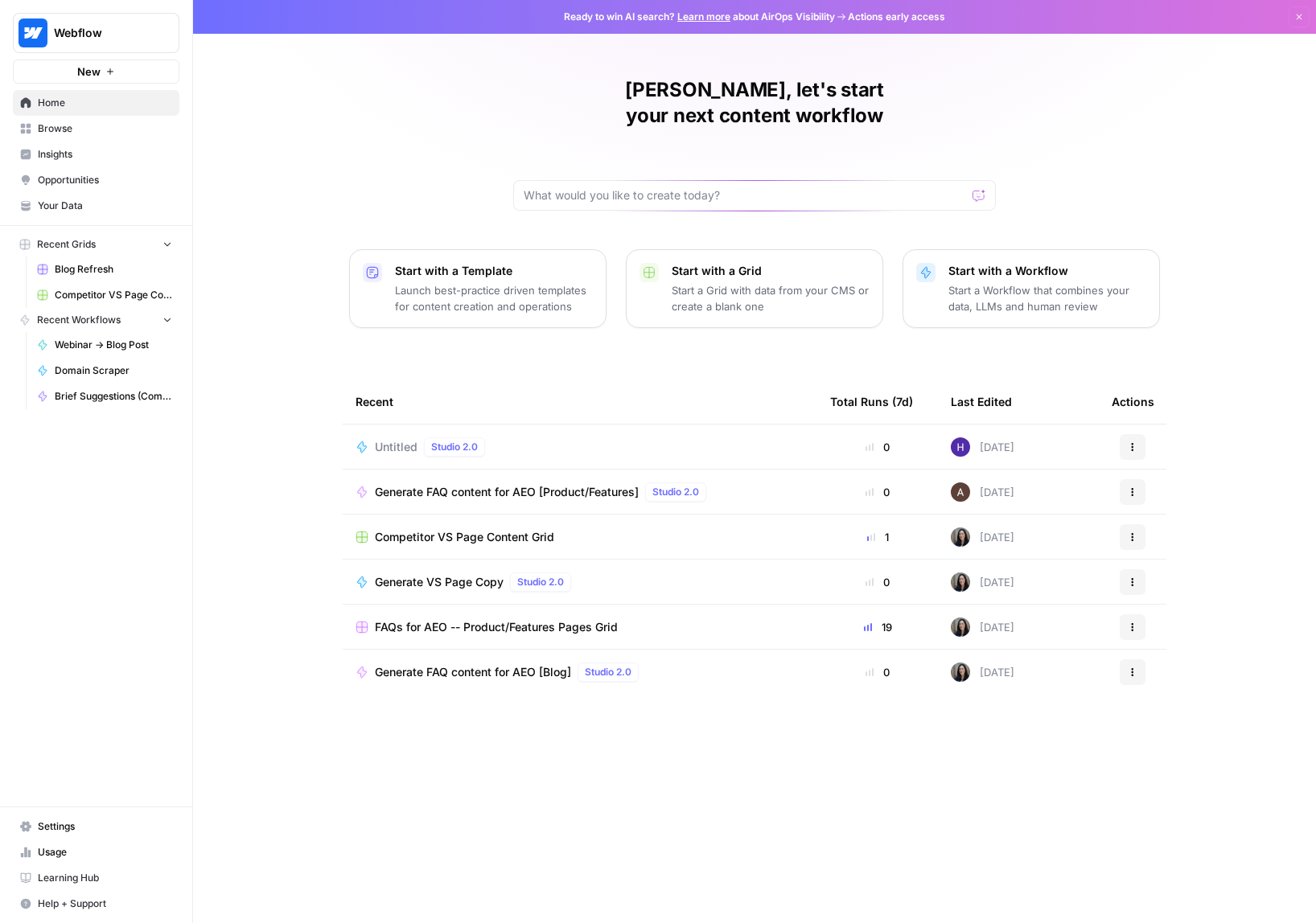
click at [1137, 434] on button "Actions" at bounding box center [1132, 447] width 25 height 25
click at [1174, 501] on span "Delete" at bounding box center [1215, 495] width 129 height 16
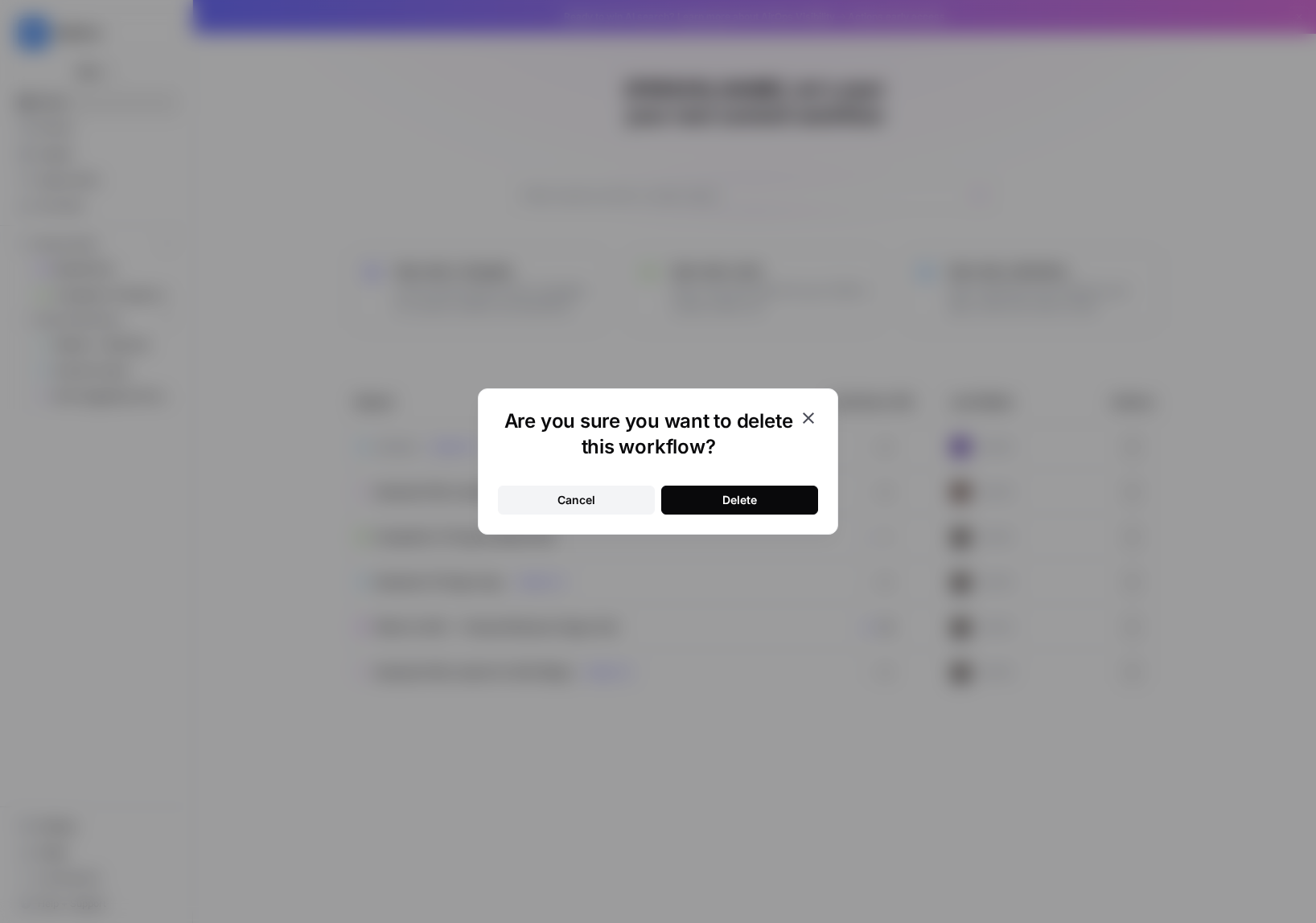
click at [717, 505] on button "Delete" at bounding box center [739, 500] width 157 height 29
